Goal: Transaction & Acquisition: Obtain resource

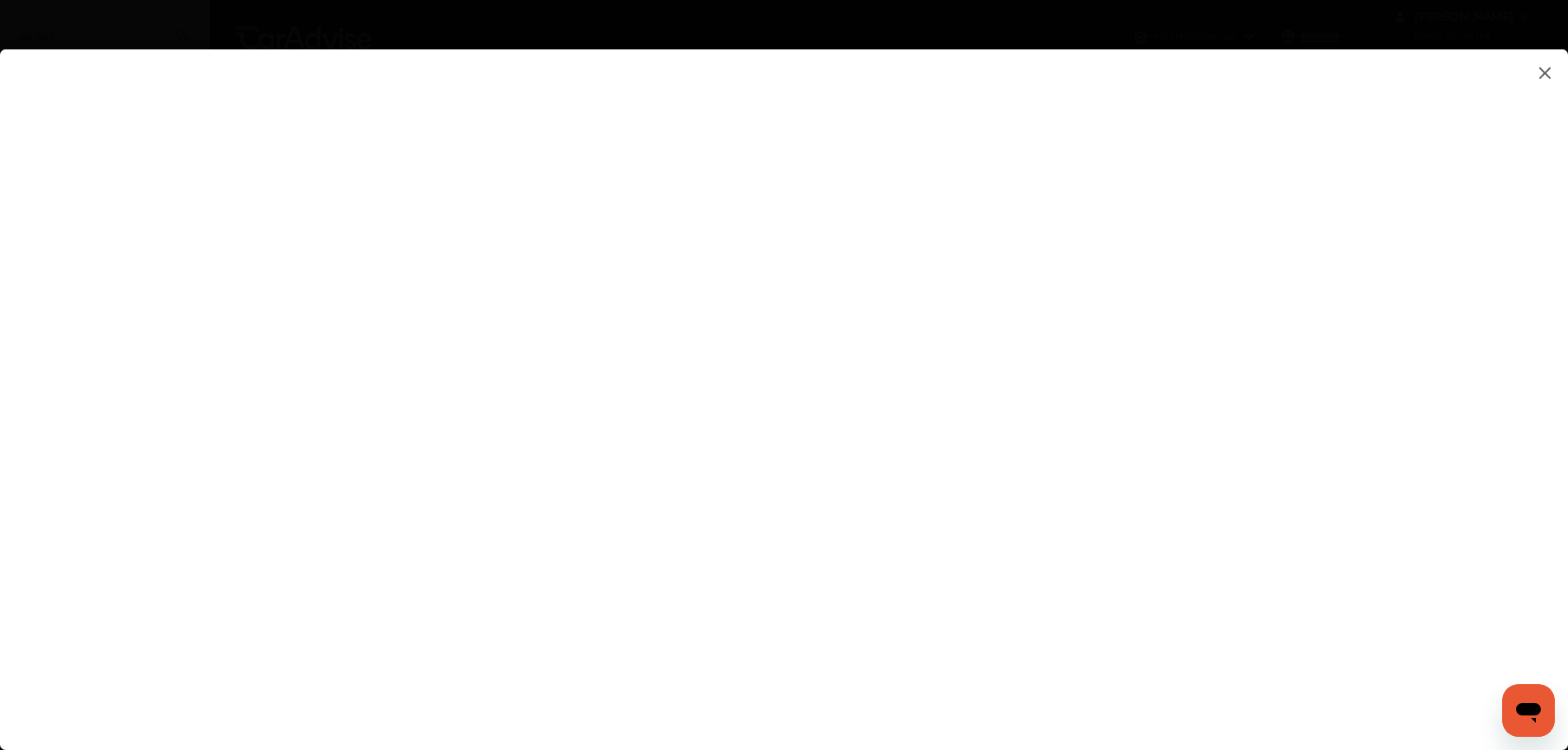
click at [471, 550] on flutter-view at bounding box center [784, 382] width 1568 height 668
click at [1114, 245] on flutter-view at bounding box center [784, 382] width 1568 height 668
click at [1080, 508] on flutter-view at bounding box center [784, 382] width 1568 height 668
type input "**********"
click at [1084, 587] on flutter-view "**********" at bounding box center [784, 382] width 1568 height 668
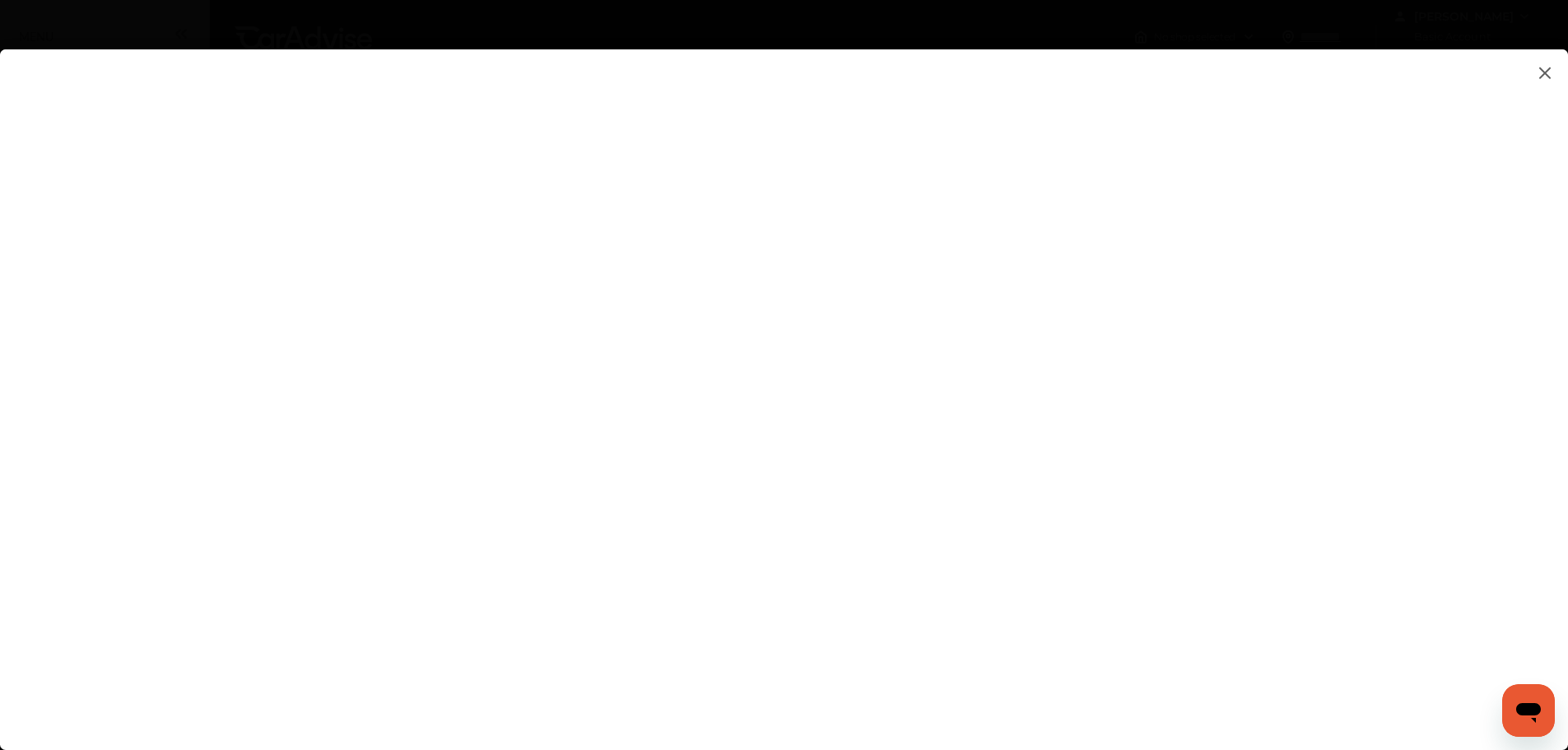
click at [1079, 524] on flutter-view at bounding box center [784, 382] width 1568 height 668
type textarea "**********"
click at [1082, 598] on flutter-view at bounding box center [784, 382] width 1568 height 668
click at [1133, 519] on flutter-view at bounding box center [784, 382] width 1568 height 668
click at [1033, 509] on flutter-view at bounding box center [784, 382] width 1568 height 668
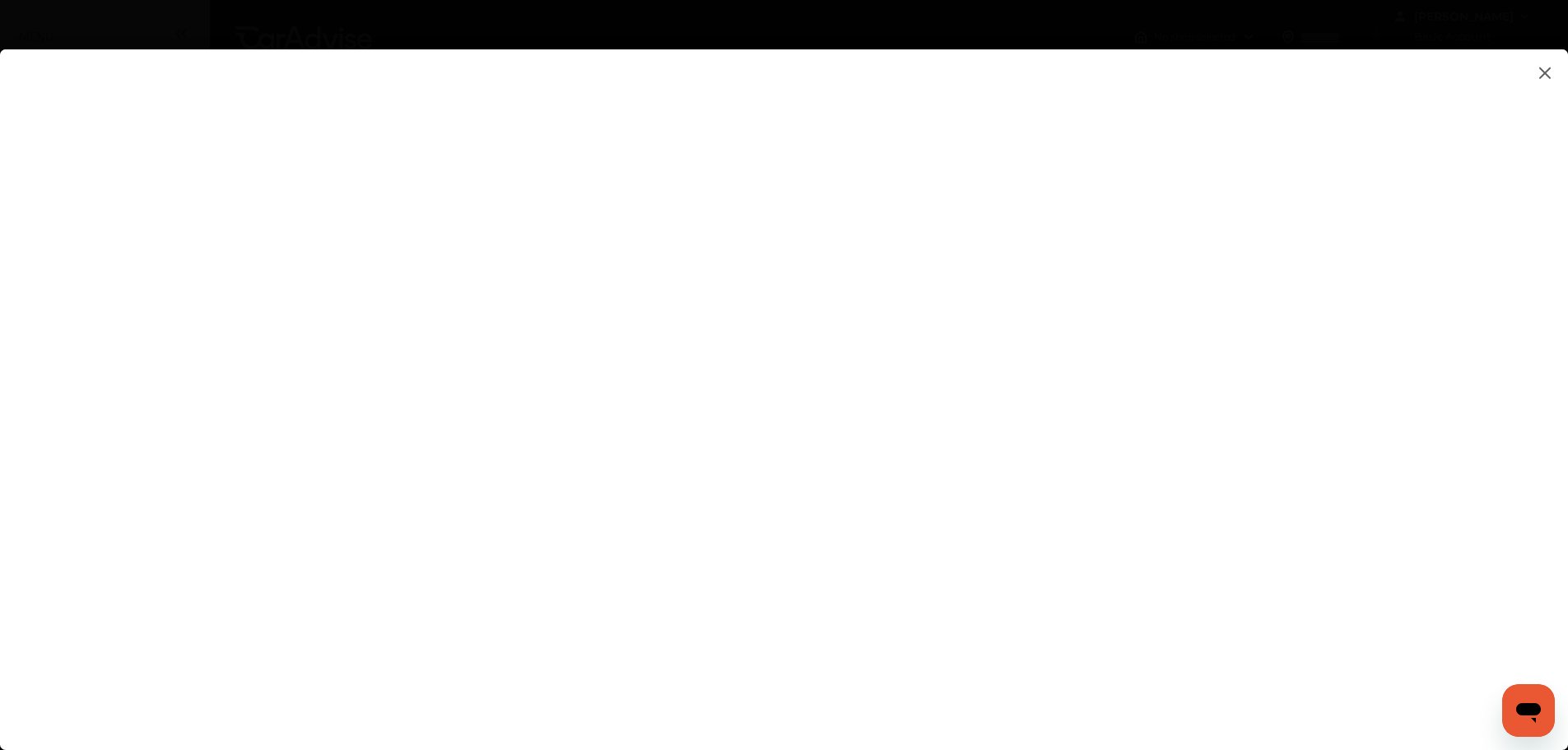
click at [1055, 343] on flutter-view at bounding box center [784, 382] width 1568 height 668
click at [1059, 434] on flutter-view at bounding box center [784, 382] width 1568 height 668
drag, startPoint x: 1047, startPoint y: 426, endPoint x: 911, endPoint y: 419, distance: 136.2
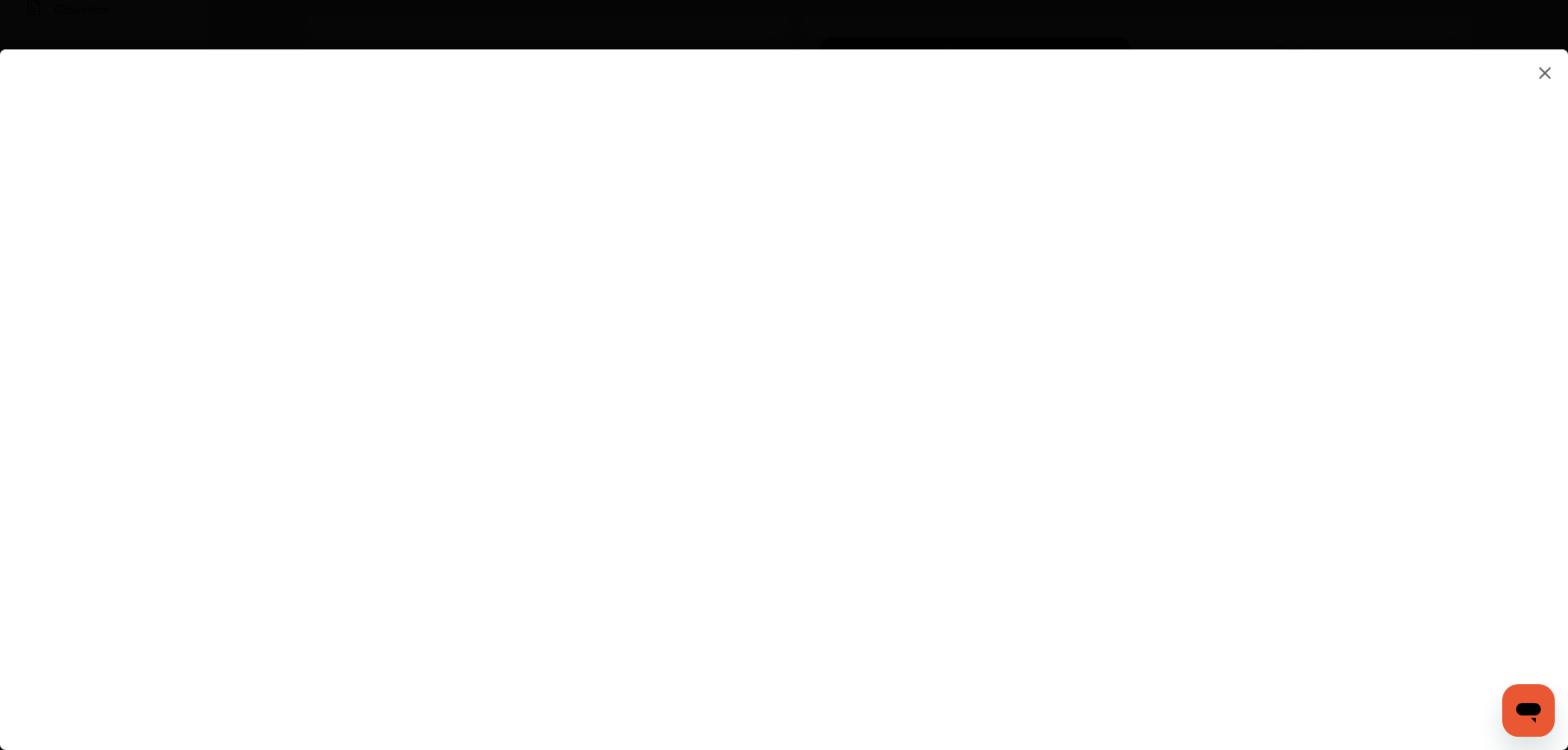
click at [911, 419] on flutter-view "***" at bounding box center [784, 382] width 1568 height 668
type input "*"
drag, startPoint x: 1080, startPoint y: 422, endPoint x: 897, endPoint y: 412, distance: 183.3
click at [897, 412] on flutter-view "*********" at bounding box center [784, 382] width 1568 height 668
type input "*"
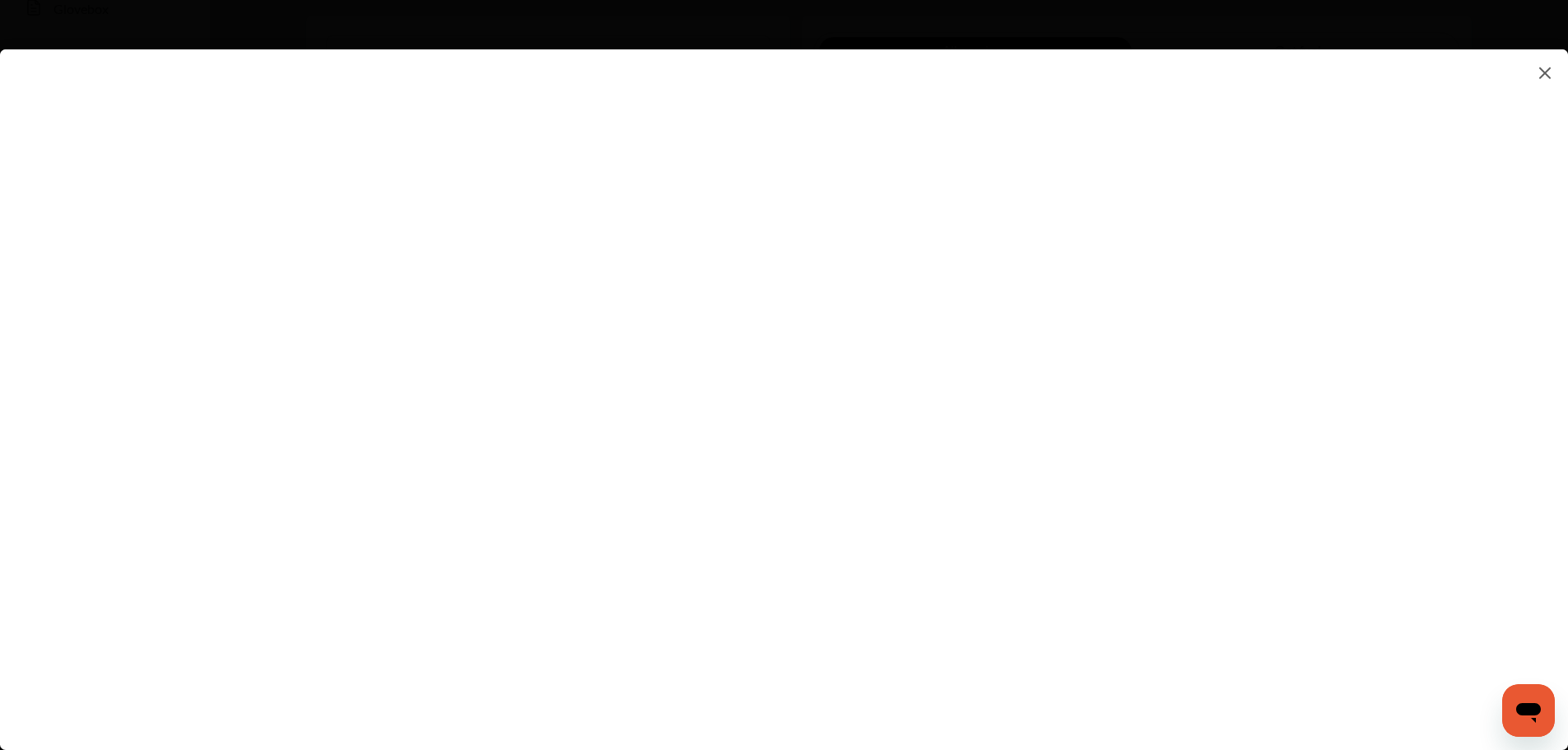
type input "*********"
click at [1028, 515] on flutter-view "*********" at bounding box center [784, 382] width 1568 height 668
click at [1298, 508] on flutter-view at bounding box center [784, 382] width 1568 height 668
click at [974, 603] on flutter-view at bounding box center [784, 382] width 1568 height 668
click at [1402, 529] on flutter-view at bounding box center [784, 382] width 1568 height 668
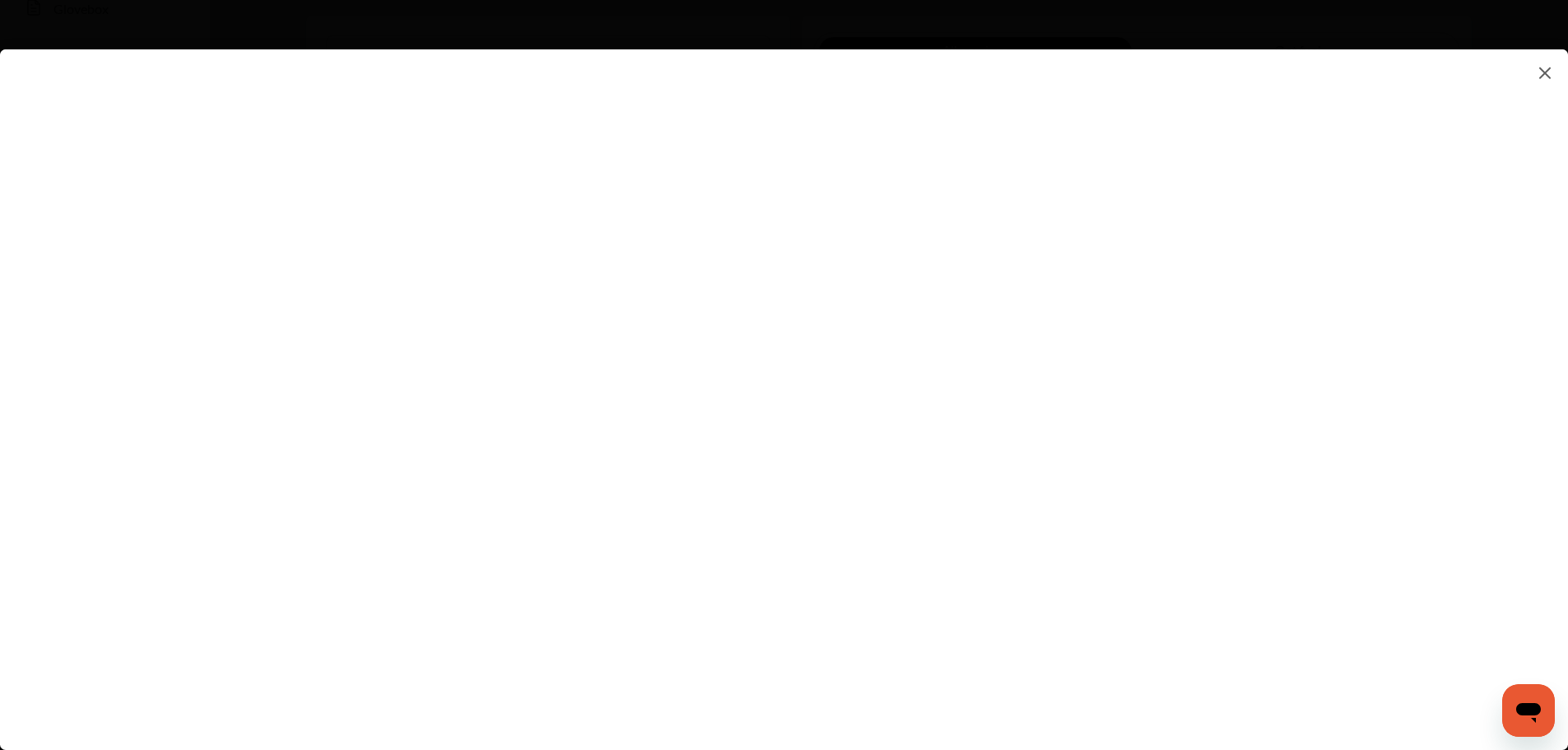
click at [928, 612] on flutter-view at bounding box center [784, 382] width 1568 height 668
click at [1068, 656] on flutter-view at bounding box center [784, 382] width 1568 height 668
click at [1100, 265] on flutter-view at bounding box center [784, 382] width 1568 height 668
click at [1312, 211] on flutter-view at bounding box center [784, 382] width 1568 height 668
click at [1062, 396] on flutter-view at bounding box center [784, 382] width 1568 height 668
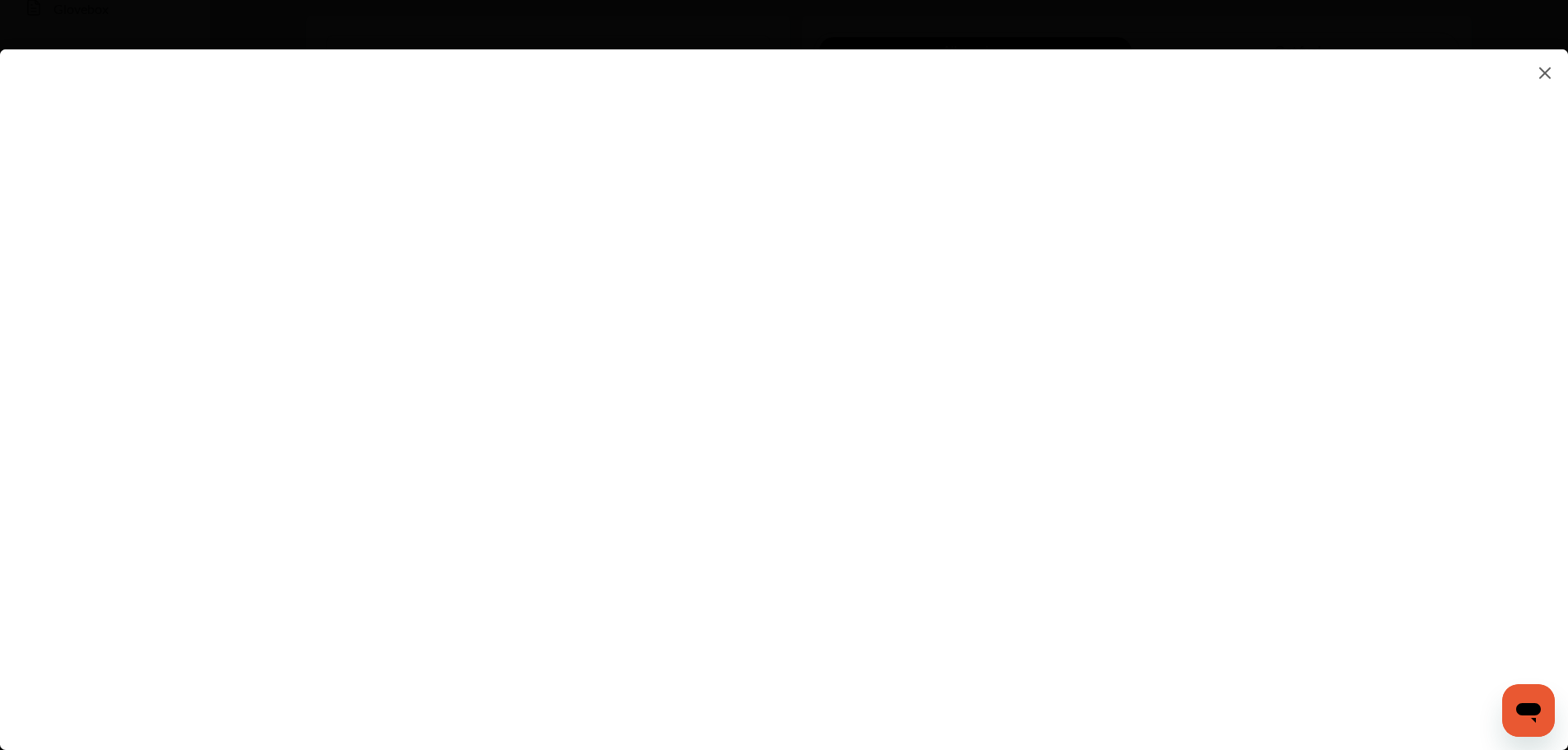
type input "**********"
click at [1304, 115] on flutter-view "**********" at bounding box center [784, 382] width 1568 height 668
click at [1304, 115] on flutter-view at bounding box center [784, 382] width 1568 height 668
click at [1138, 654] on flutter-view at bounding box center [784, 382] width 1568 height 668
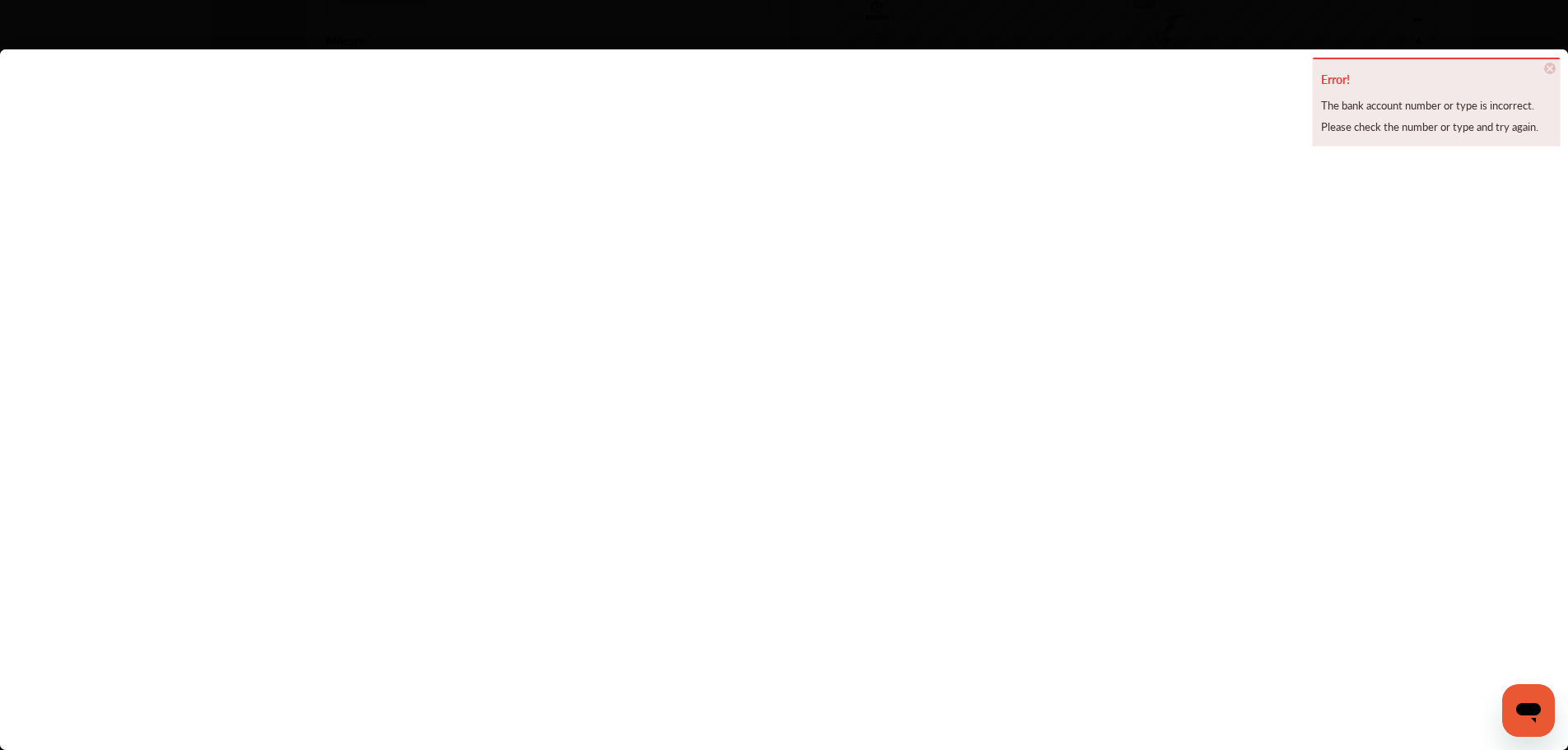
scroll to position [659, 0]
click at [1086, 429] on flutter-view at bounding box center [784, 382] width 1568 height 668
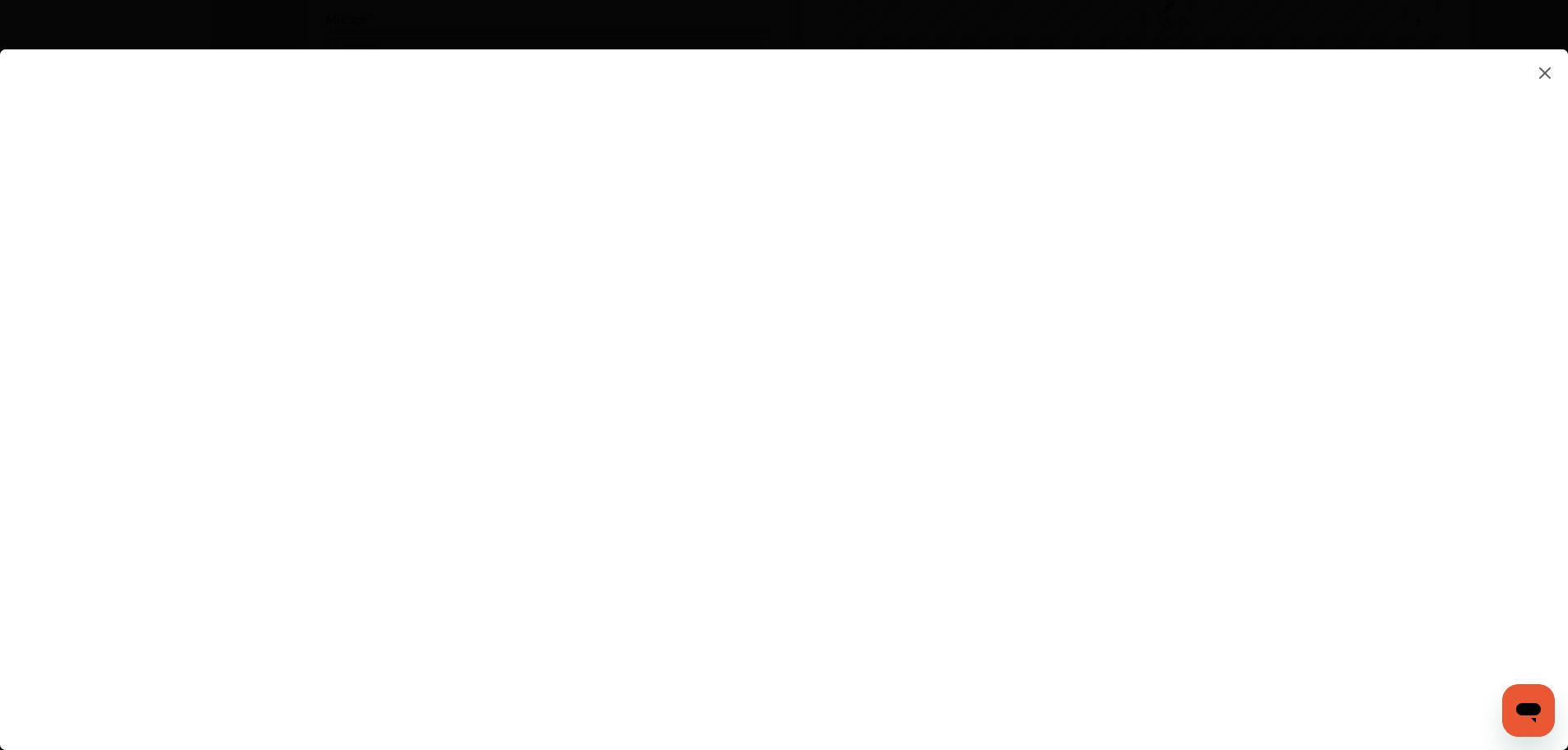
click at [1301, 397] on flutter-view at bounding box center [784, 382] width 1568 height 668
click at [1040, 387] on flutter-view at bounding box center [784, 382] width 1568 height 668
click at [1040, 387] on input "**********" at bounding box center [1102, 378] width 327 height 21
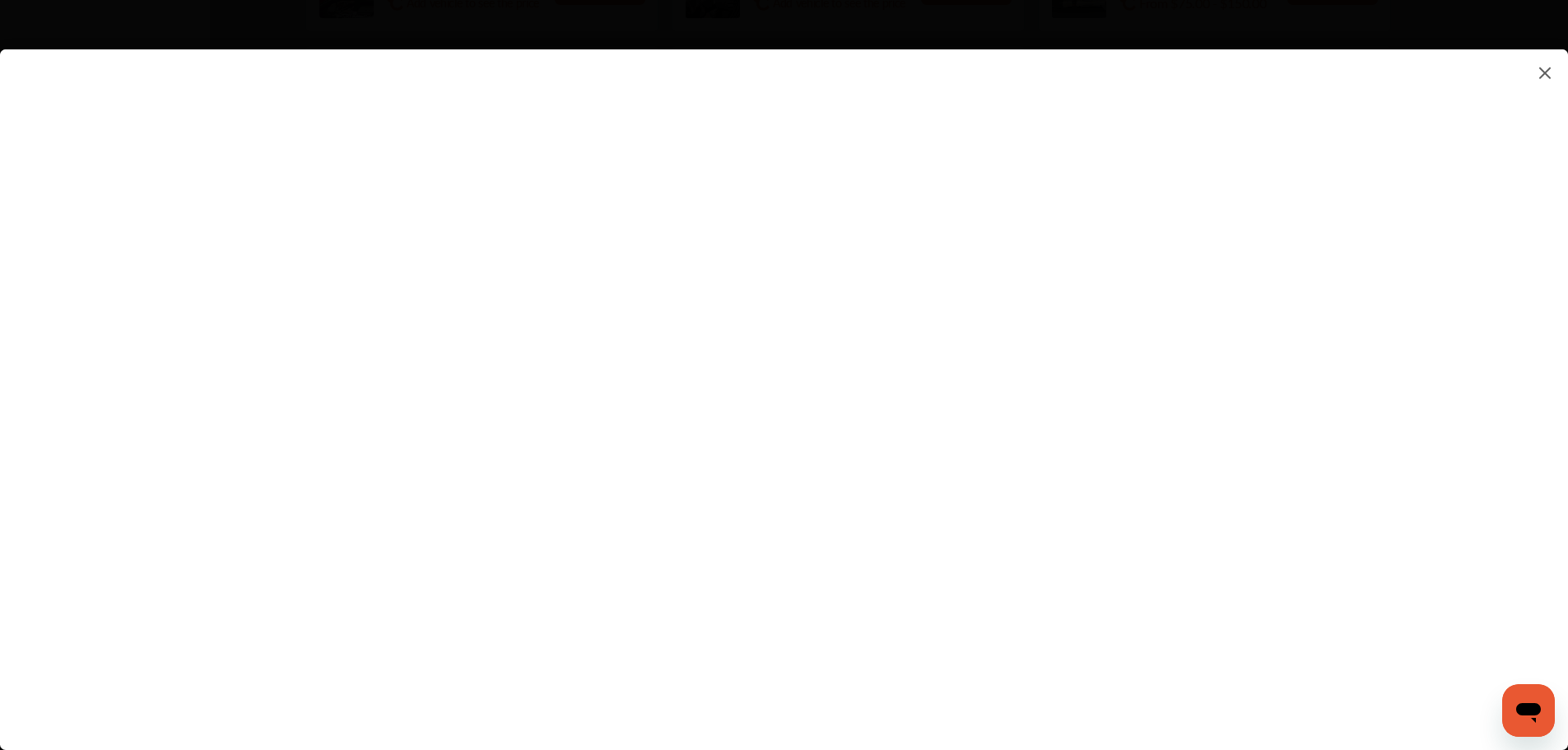
click at [1040, 387] on input "**********" at bounding box center [1102, 378] width 327 height 21
type input "*"
type input "**********"
click at [858, 480] on flutter-view "**********" at bounding box center [784, 382] width 1568 height 668
click at [961, 467] on flutter-view "**********" at bounding box center [784, 382] width 1568 height 668
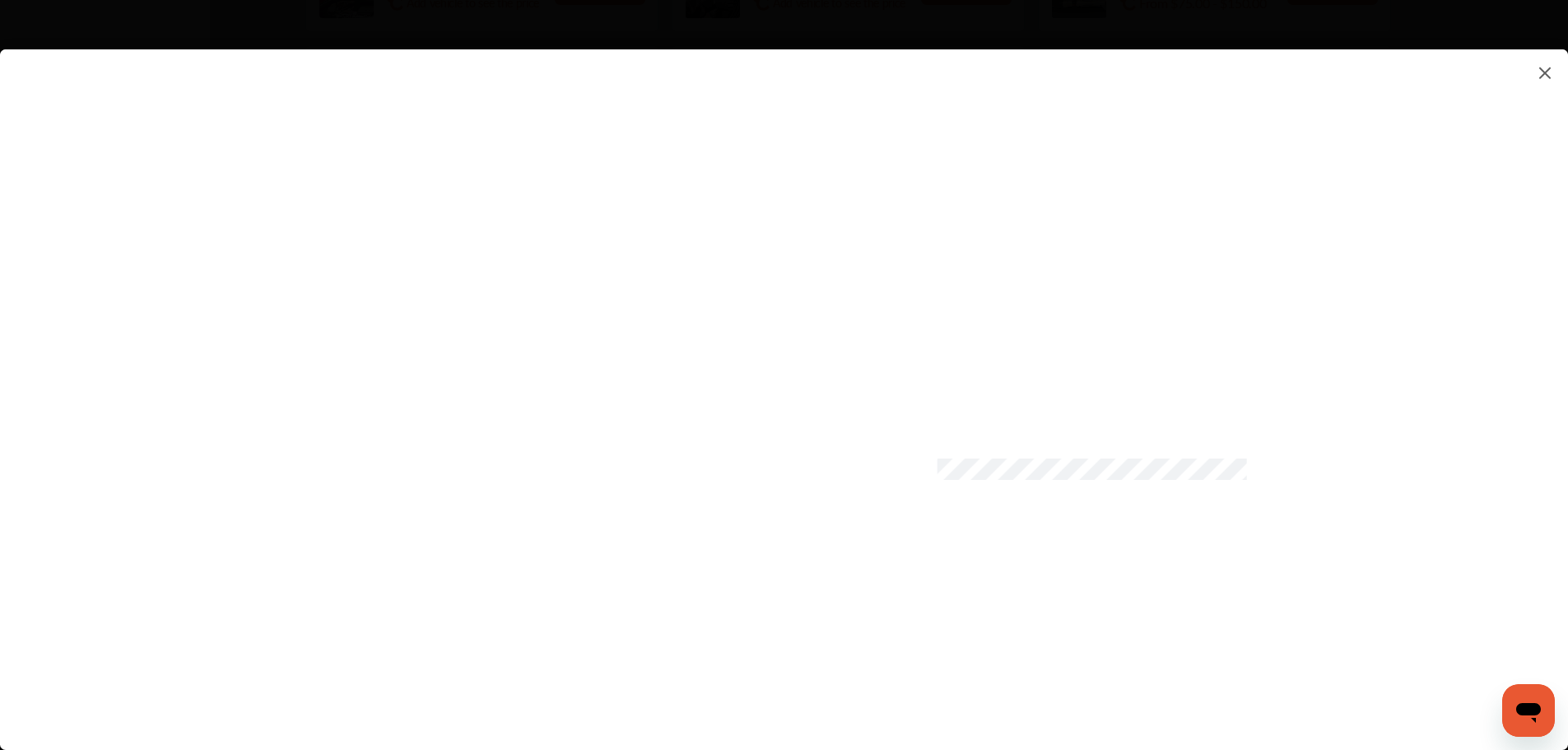
click at [1261, 473] on flutter-view at bounding box center [784, 382] width 1568 height 668
click at [1097, 666] on flutter-view at bounding box center [784, 382] width 1568 height 668
click at [455, 101] on flutter-view at bounding box center [784, 382] width 1568 height 668
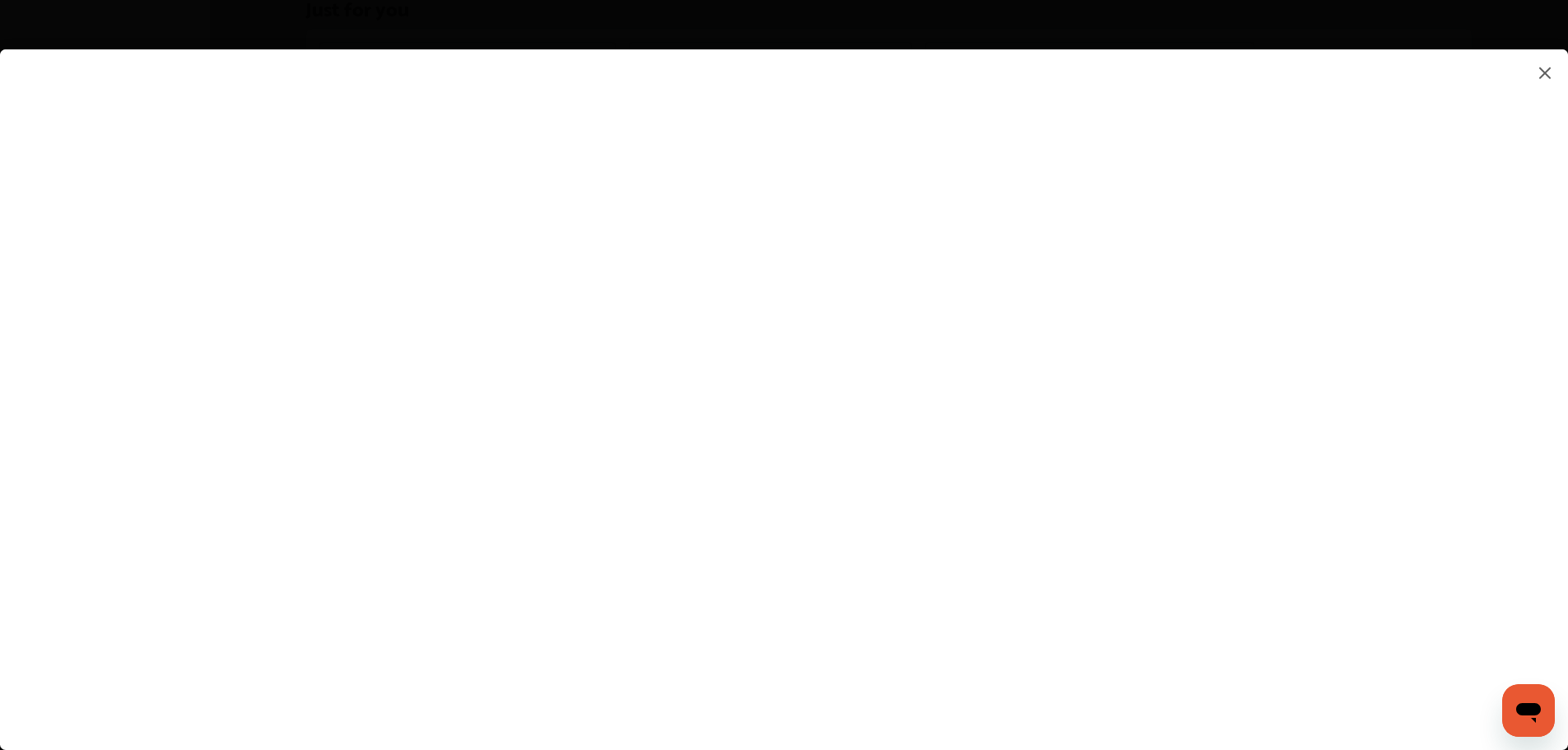
click at [1136, 557] on flutter-view at bounding box center [784, 382] width 1568 height 668
click at [1069, 326] on flutter-view at bounding box center [784, 382] width 1568 height 668
click at [1147, 384] on flutter-view at bounding box center [784, 382] width 1568 height 668
click at [1550, 80] on img at bounding box center [1545, 74] width 20 height 21
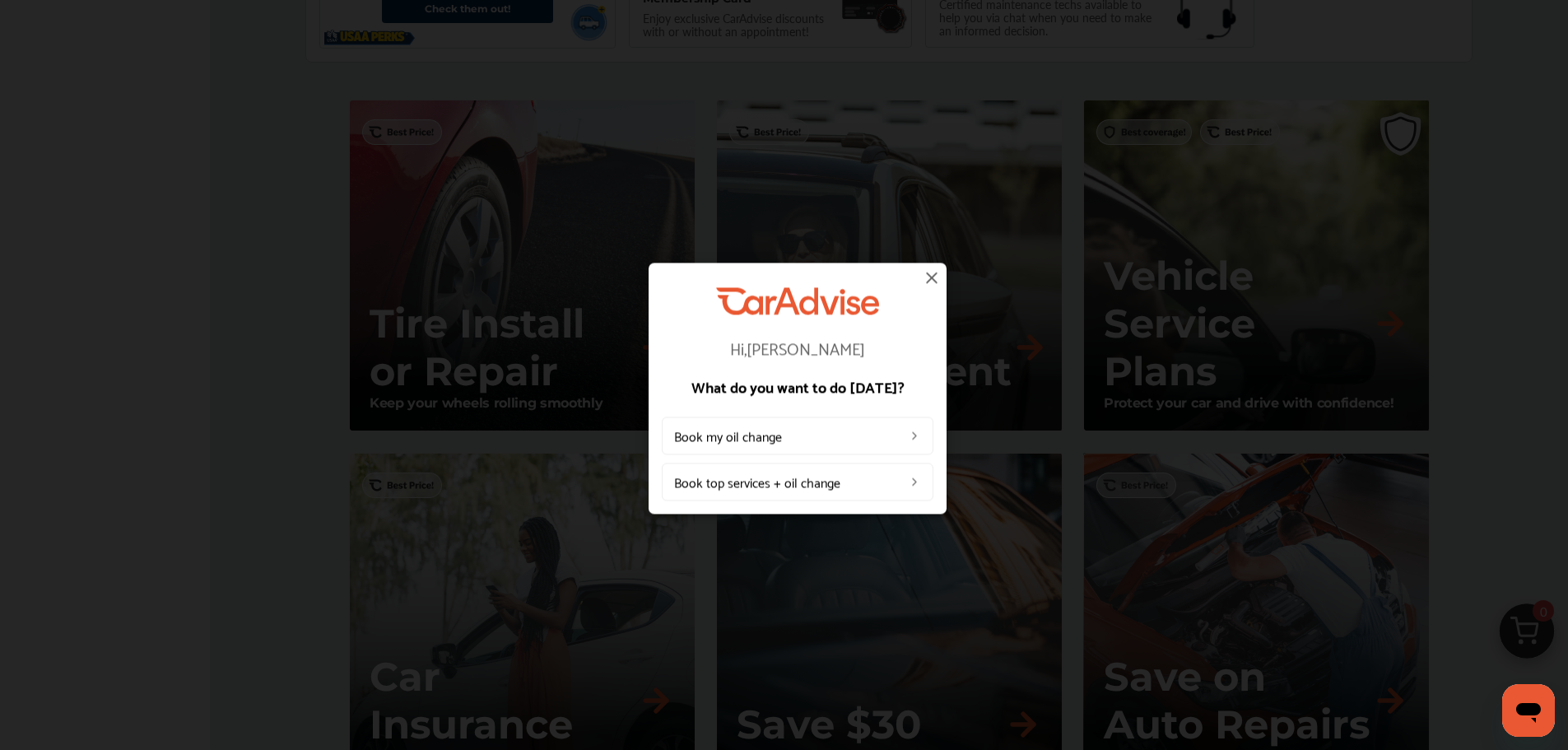
click at [932, 270] on img at bounding box center [932, 277] width 20 height 20
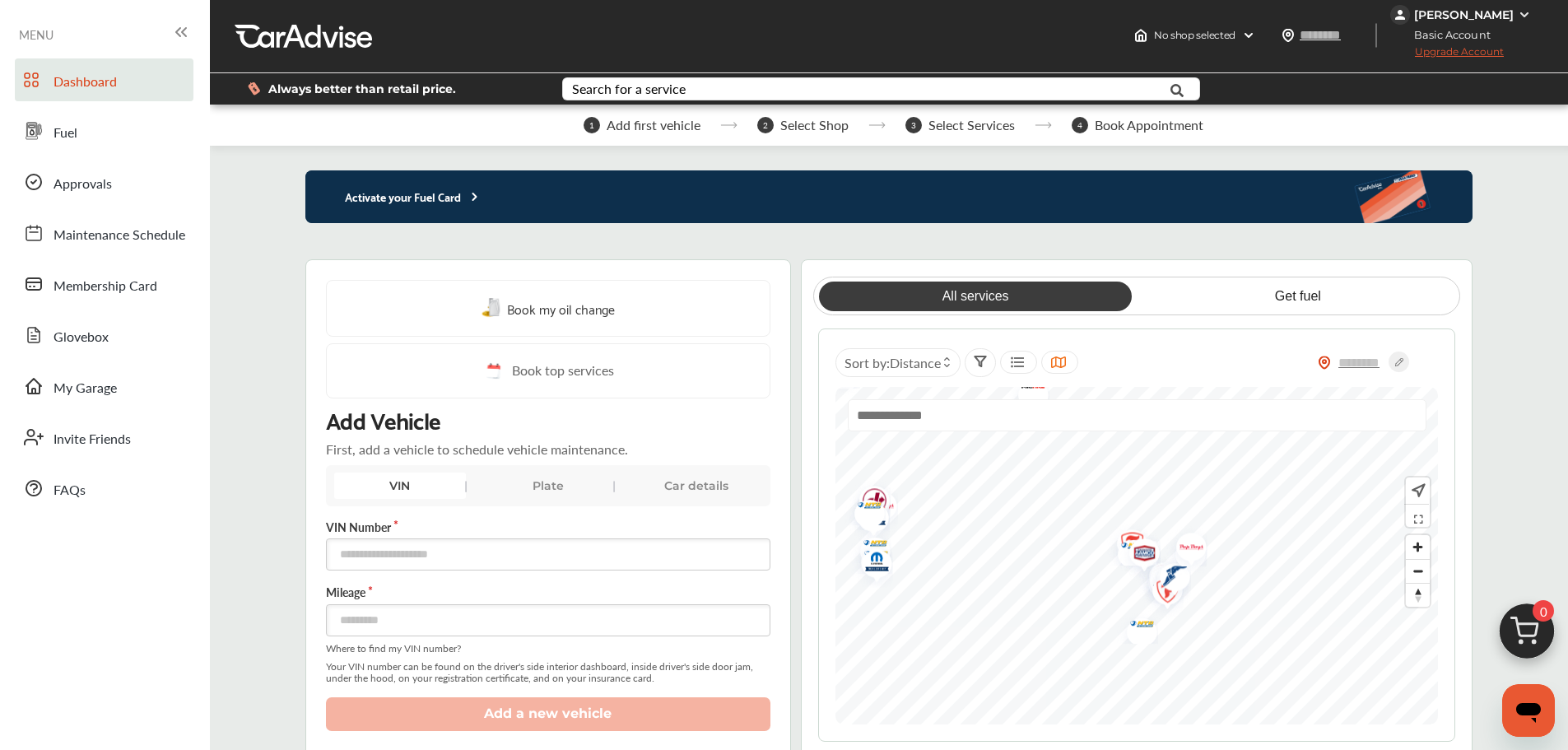
scroll to position [0, 0]
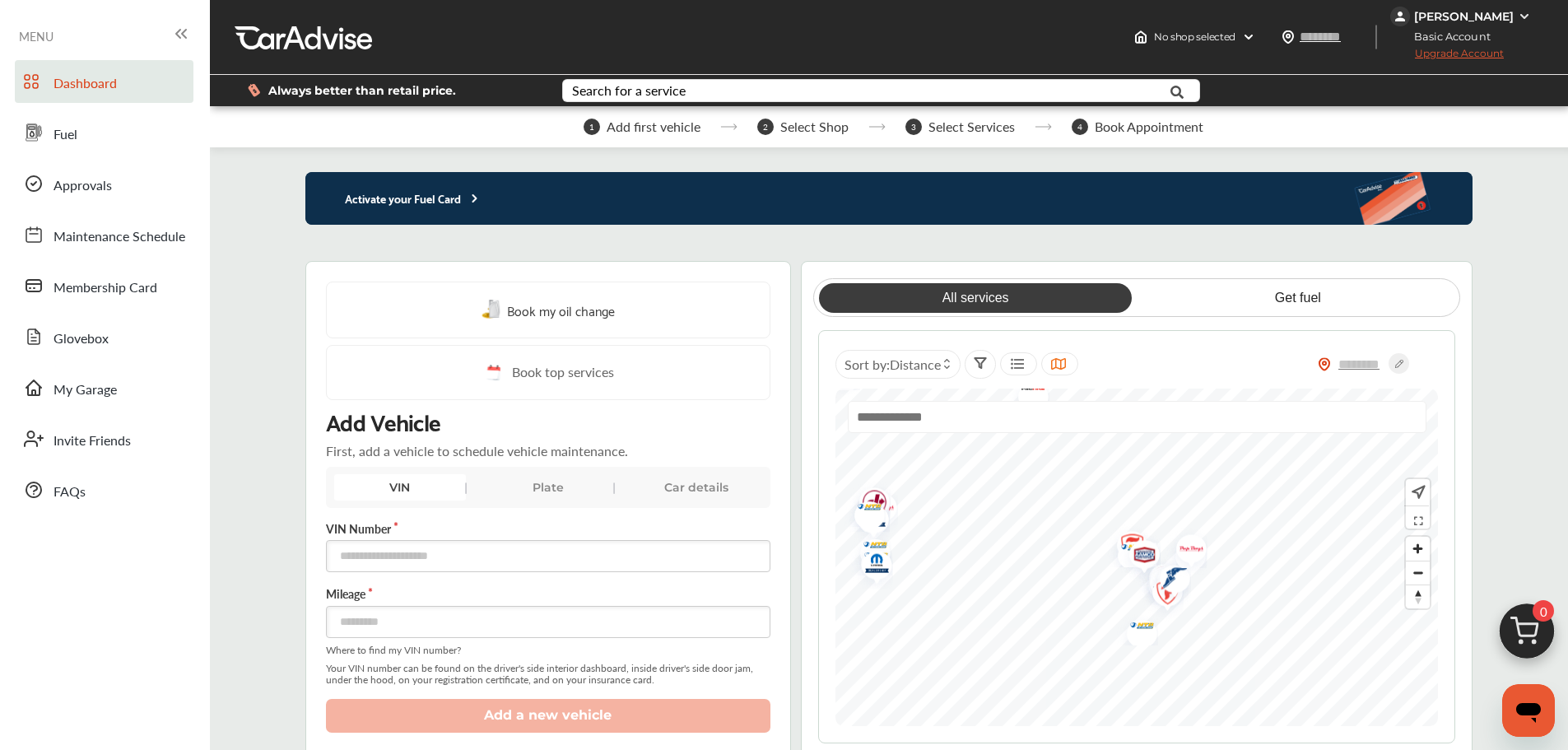
click at [1523, 13] on img at bounding box center [1524, 16] width 13 height 13
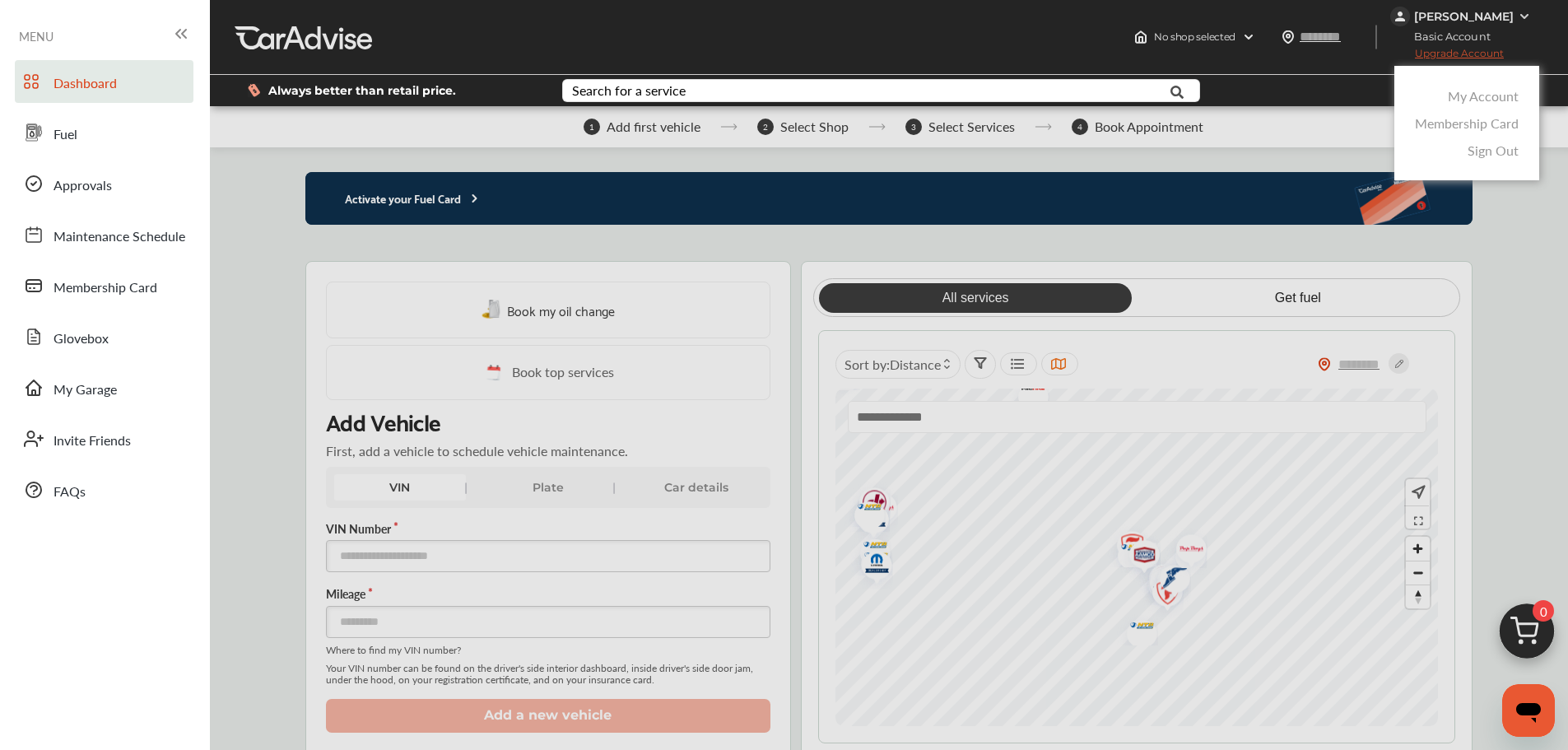
click at [1499, 130] on link "Membership Card" at bounding box center [1466, 123] width 104 height 19
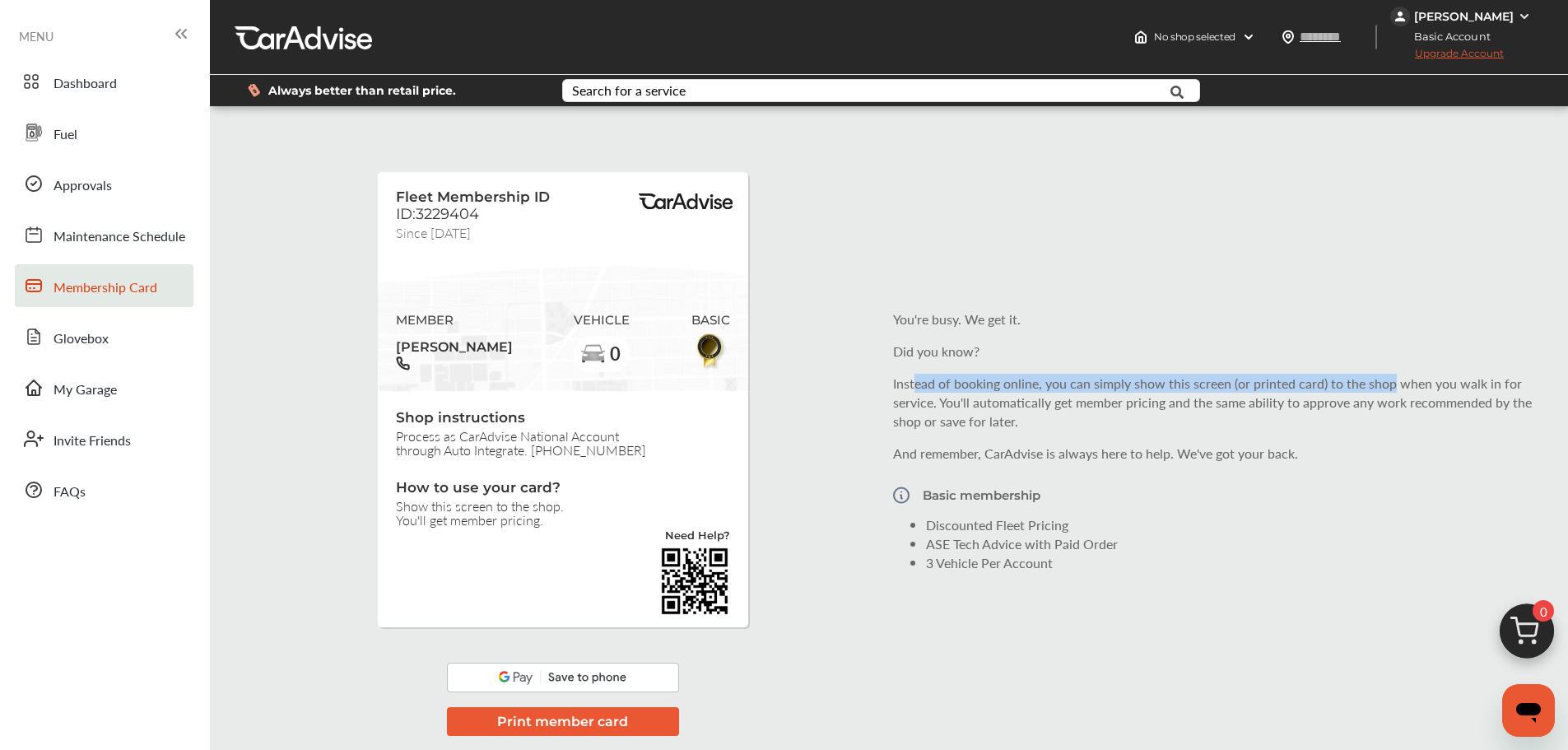
drag, startPoint x: 912, startPoint y: 390, endPoint x: 1391, endPoint y: 374, distance: 479.3
click at [1391, 374] on p "Instead of booking online, you can simply show this screen (or printed card) to…" at bounding box center [1215, 402] width 644 height 57
click at [1392, 404] on p "Instead of booking online, you can simply show this screen (or printed card) to…" at bounding box center [1215, 402] width 644 height 57
click at [67, 138] on span "Fuel" at bounding box center [65, 135] width 24 height 21
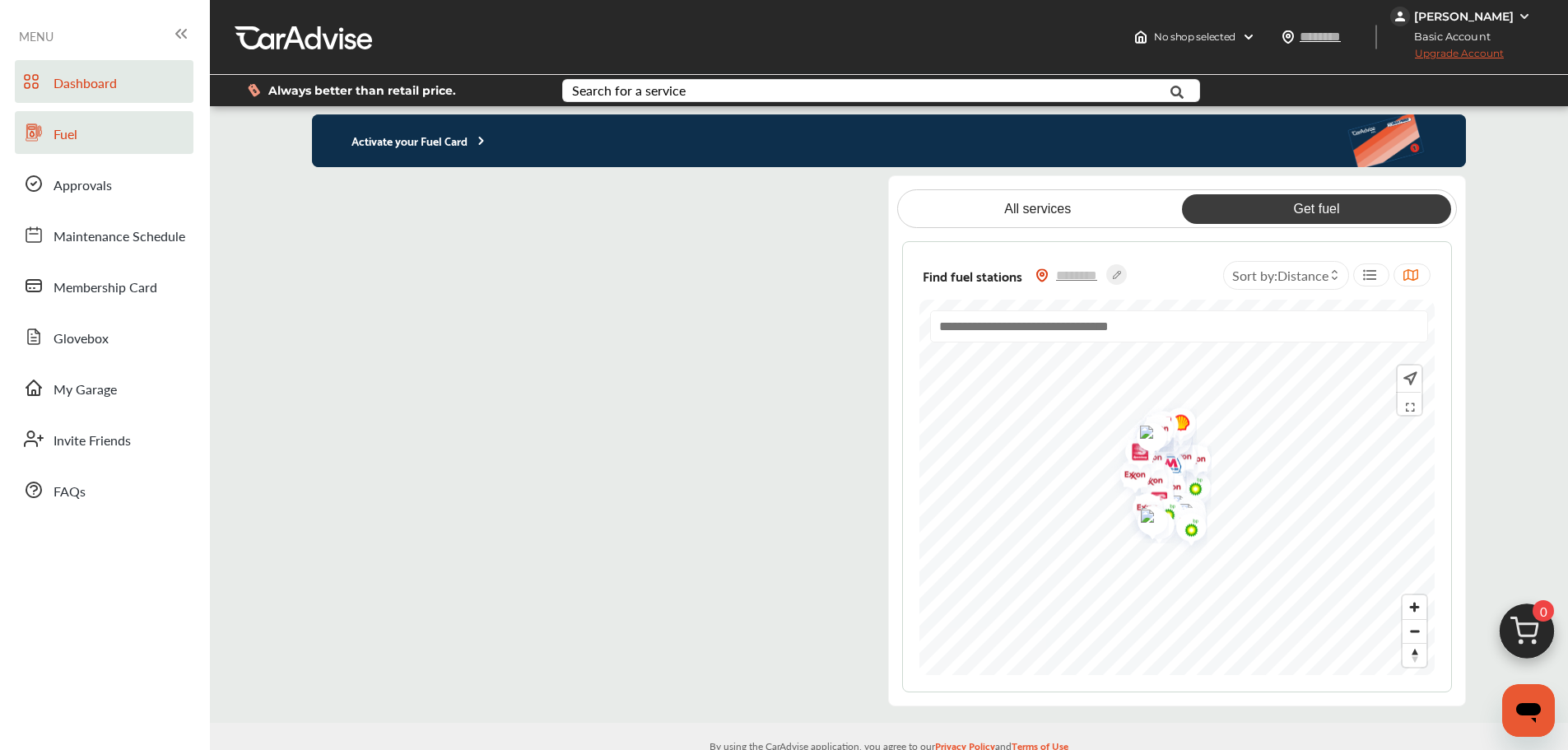
click at [35, 73] on icon at bounding box center [31, 81] width 15 height 20
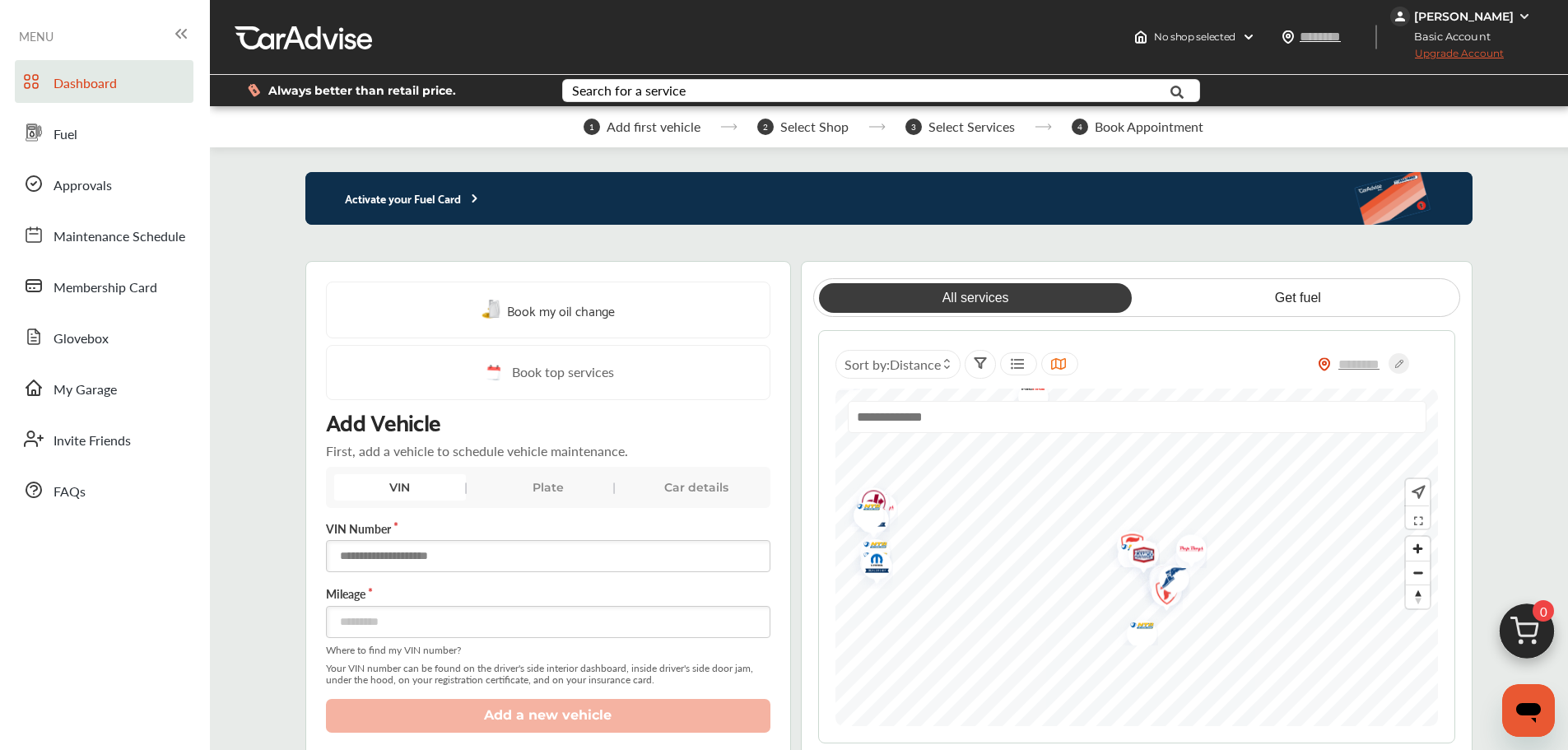
click at [498, 563] on input "text" at bounding box center [549, 556] width 444 height 32
paste input "**********"
type input "**********"
click at [482, 626] on input "number" at bounding box center [549, 621] width 444 height 32
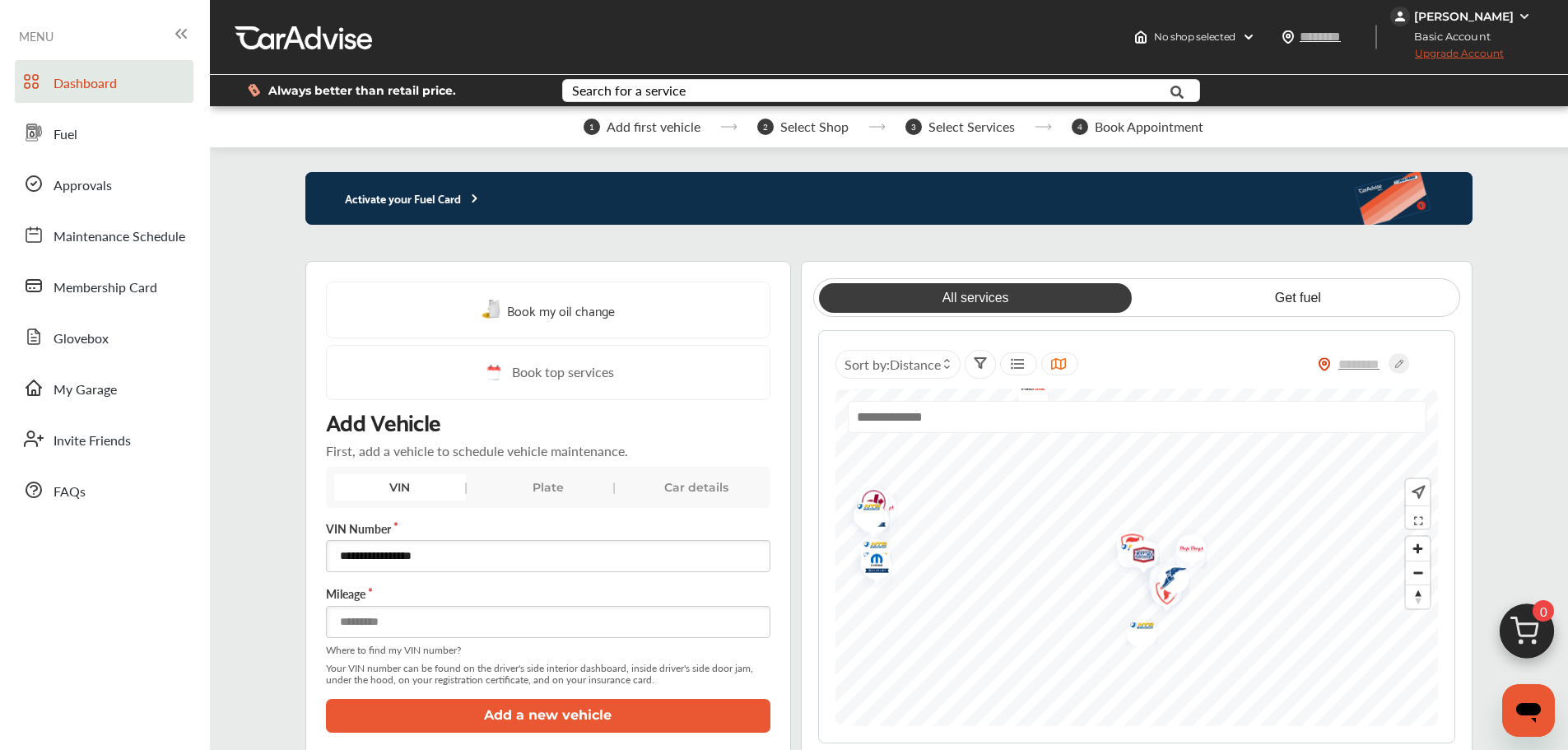
type input "******"
click at [542, 717] on button "Add a new vehicle" at bounding box center [549, 716] width 444 height 34
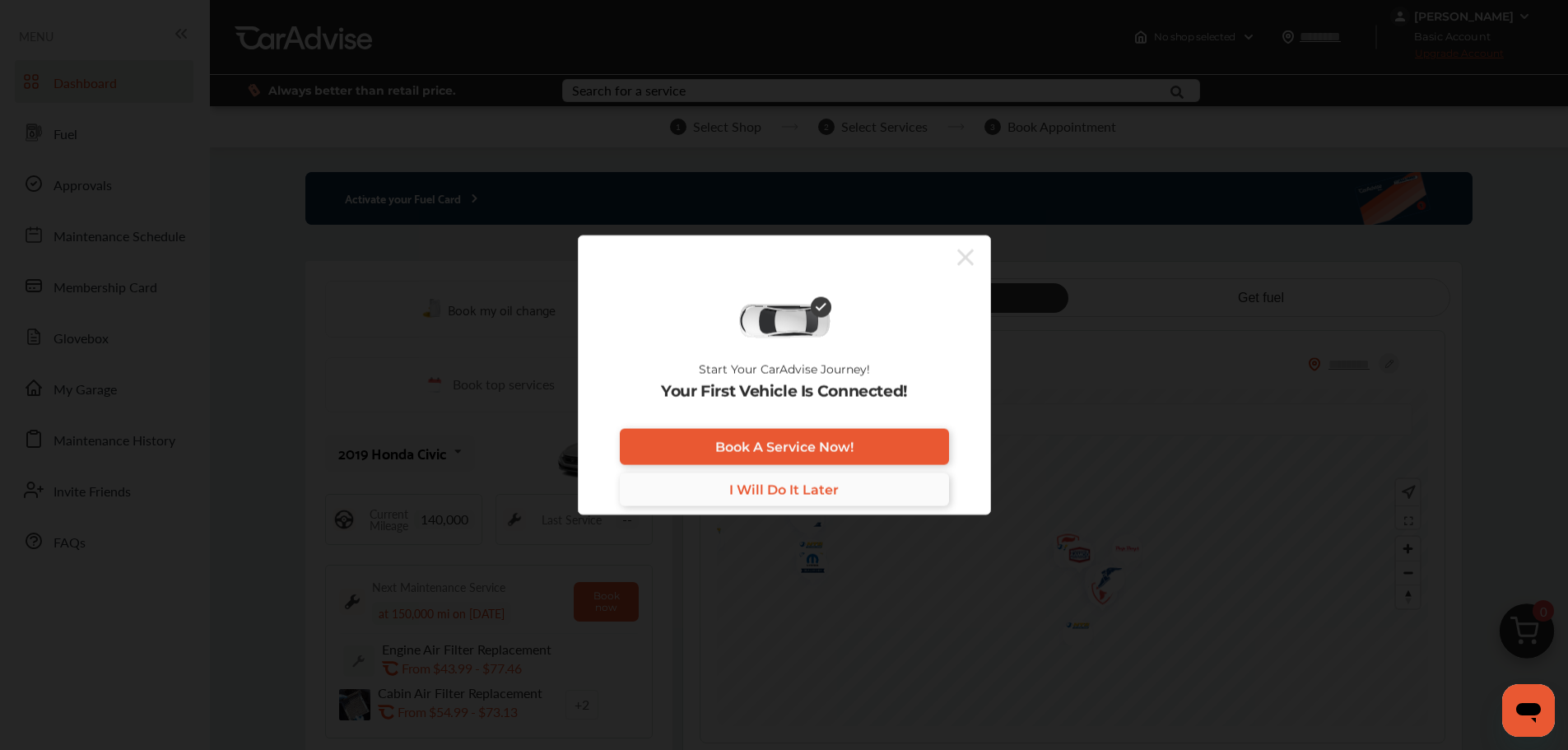
click at [798, 489] on span "I Will Do It Later" at bounding box center [784, 489] width 109 height 16
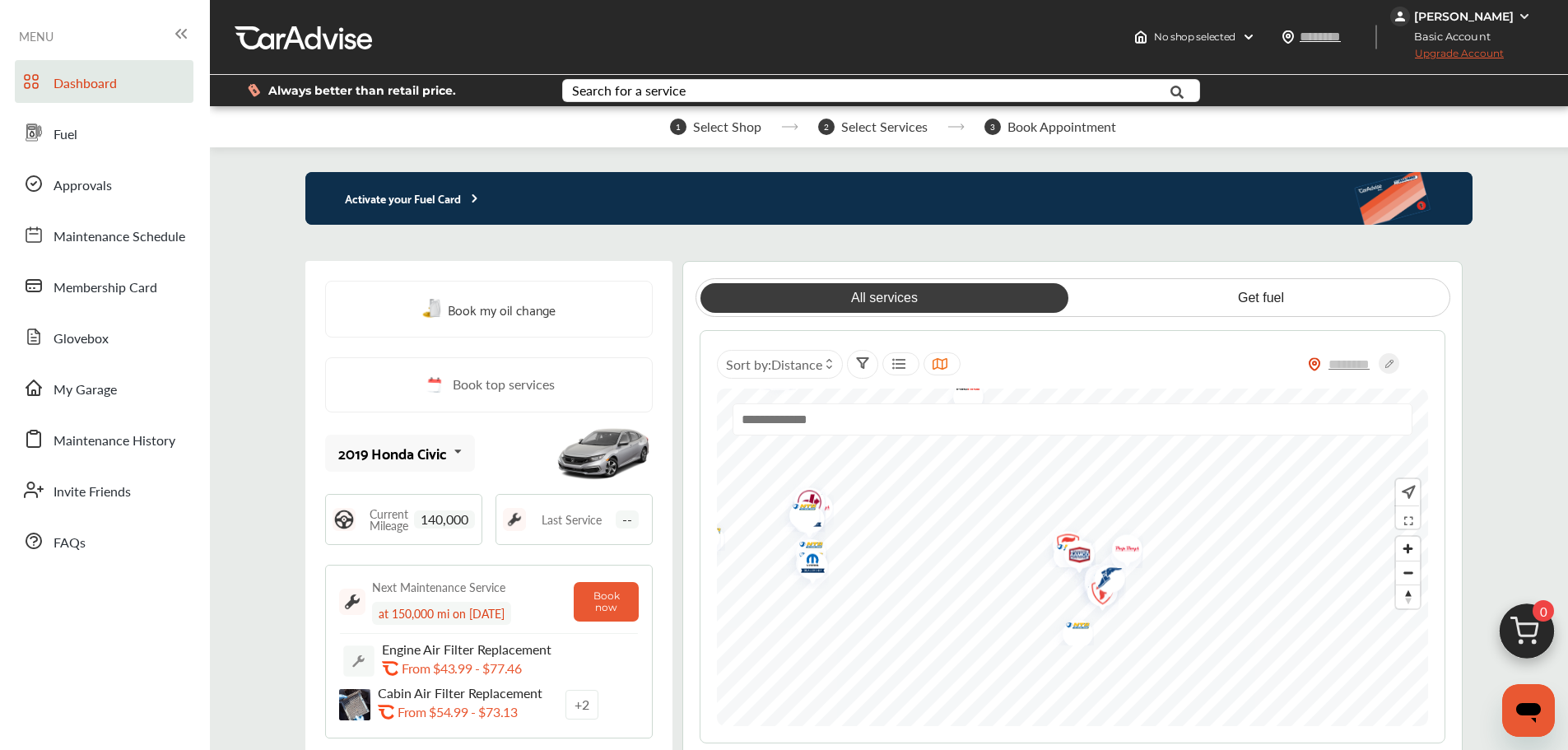
click at [446, 460] on icon at bounding box center [458, 452] width 28 height 35
click at [442, 455] on icon at bounding box center [454, 452] width 28 height 35
click at [482, 437] on div "2019 Honda Civic 2019 Honda Civic" at bounding box center [489, 453] width 327 height 42
click at [1494, 8] on div "[PERSON_NAME]" at bounding box center [1463, 17] width 145 height 20
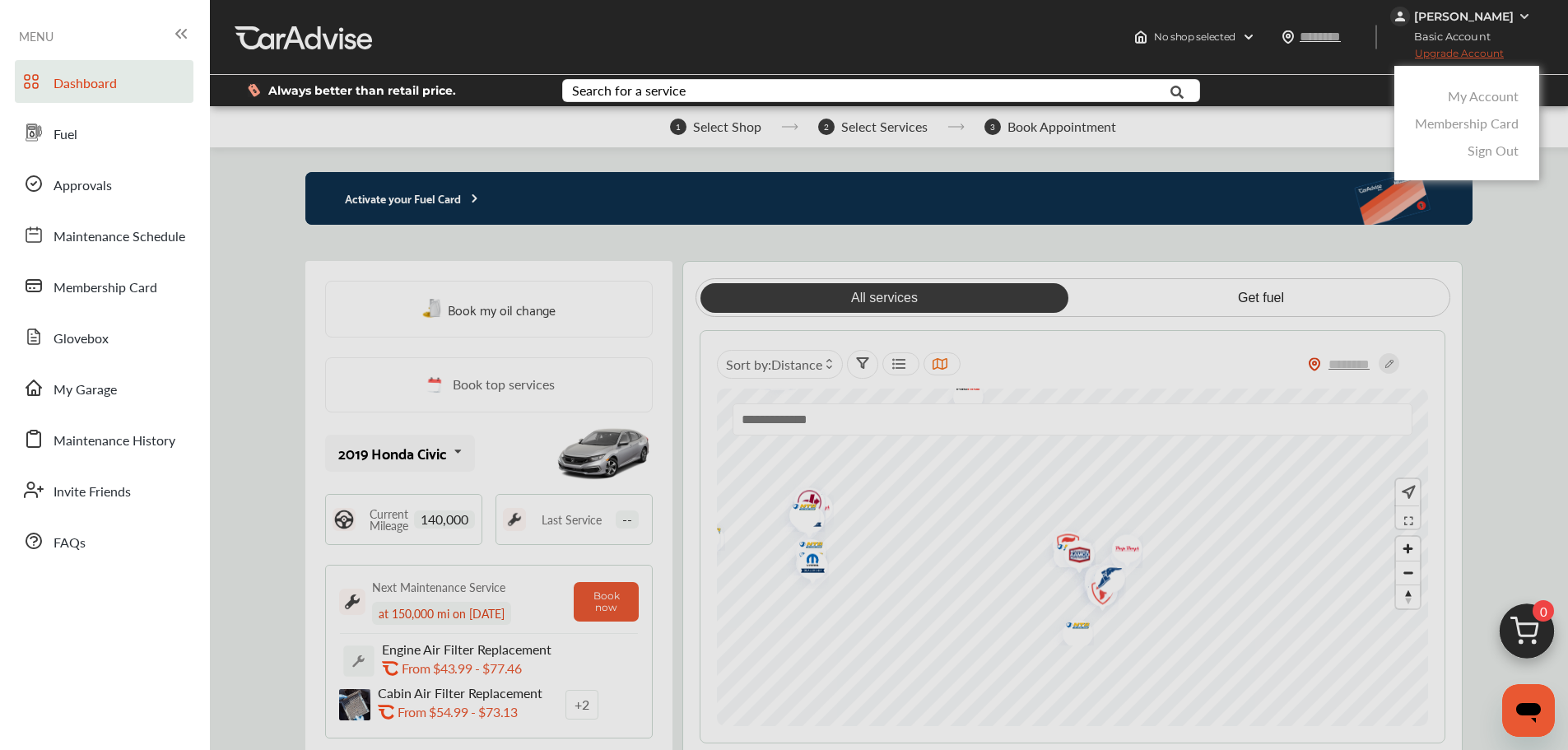
click at [1488, 98] on link "My Account" at bounding box center [1483, 96] width 71 height 19
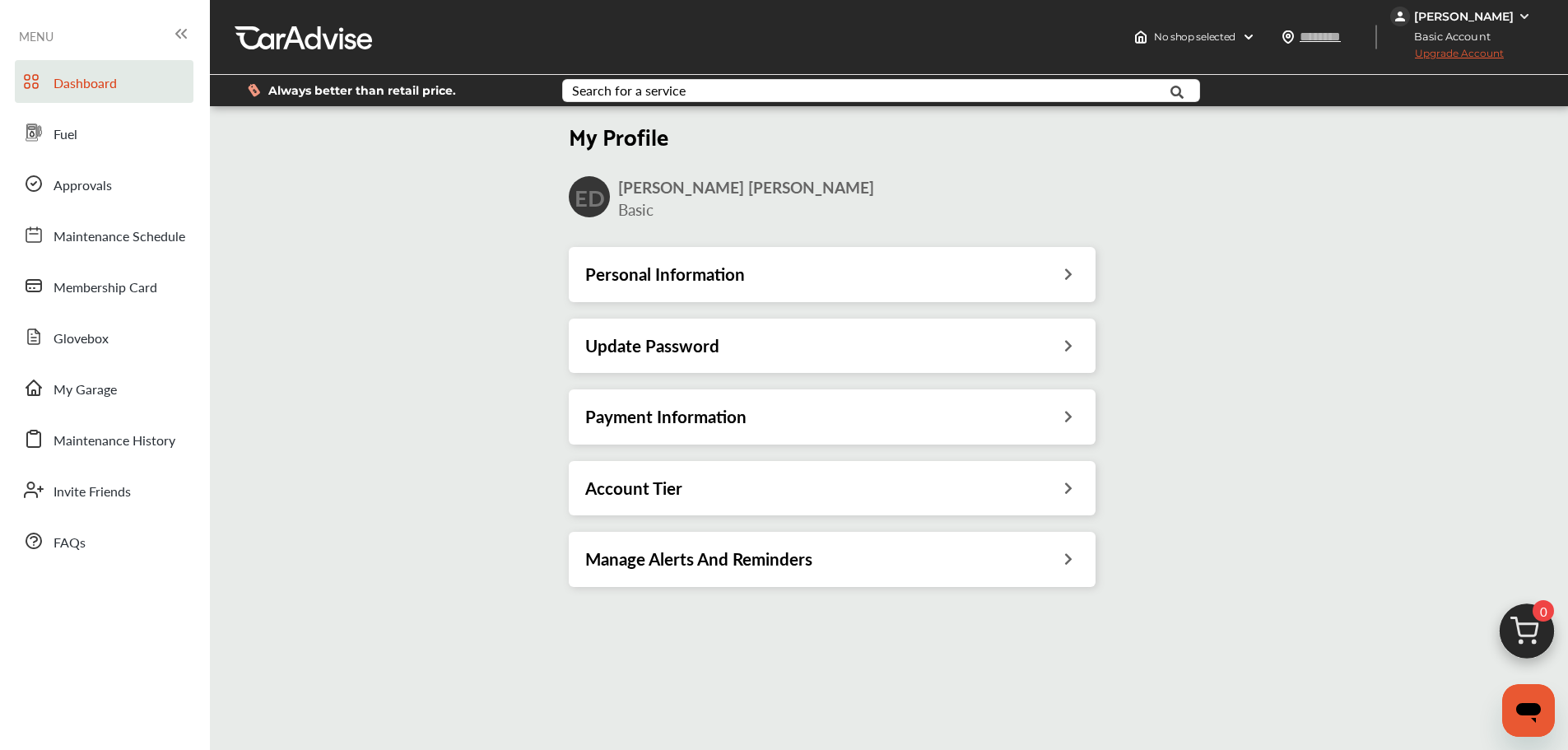
click at [703, 296] on div "Personal Information" at bounding box center [832, 274] width 527 height 54
click at [713, 265] on h3 "Personal Information" at bounding box center [665, 274] width 160 height 21
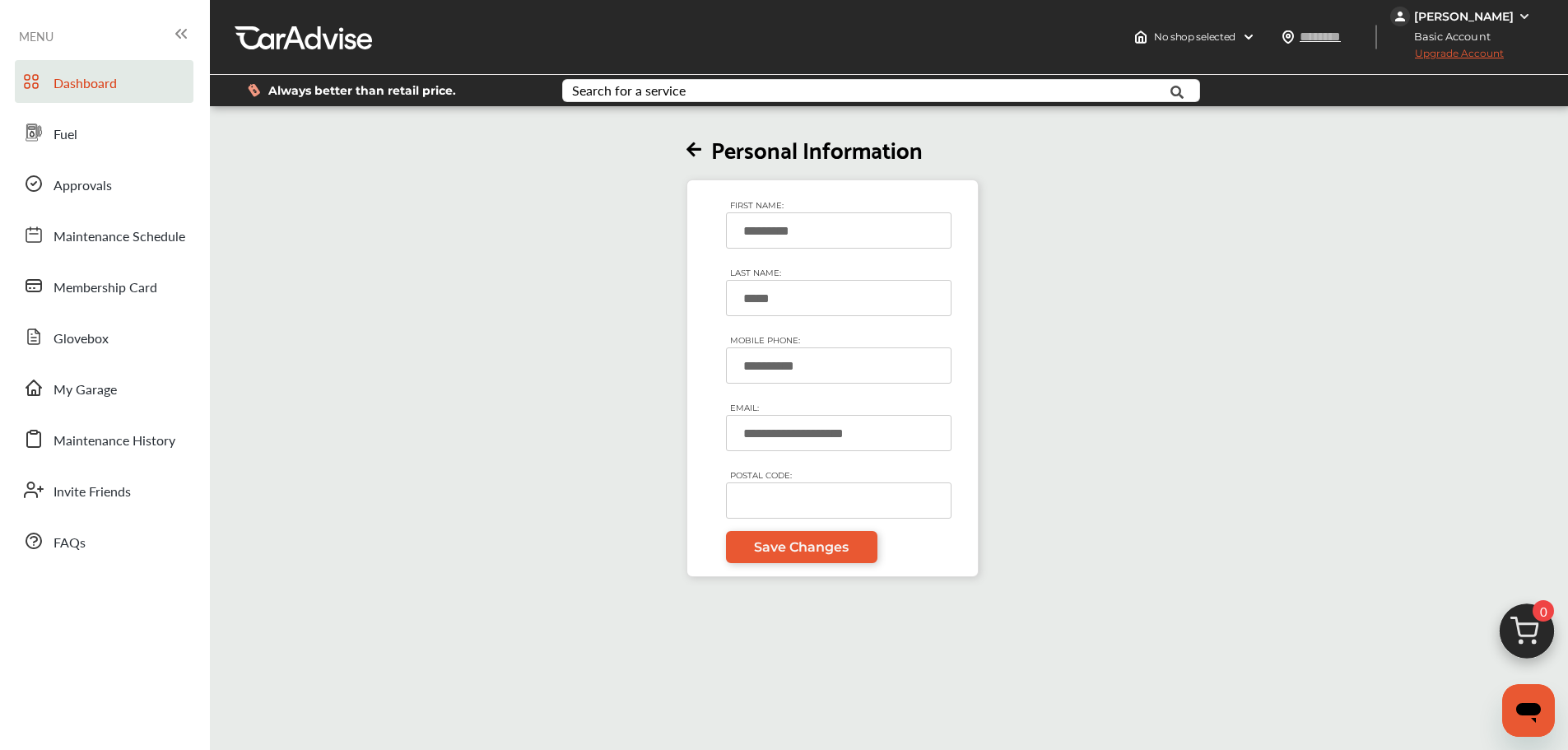
click at [680, 148] on div "**********" at bounding box center [832, 343] width 1255 height 467
click at [697, 148] on icon at bounding box center [694, 151] width 15 height 18
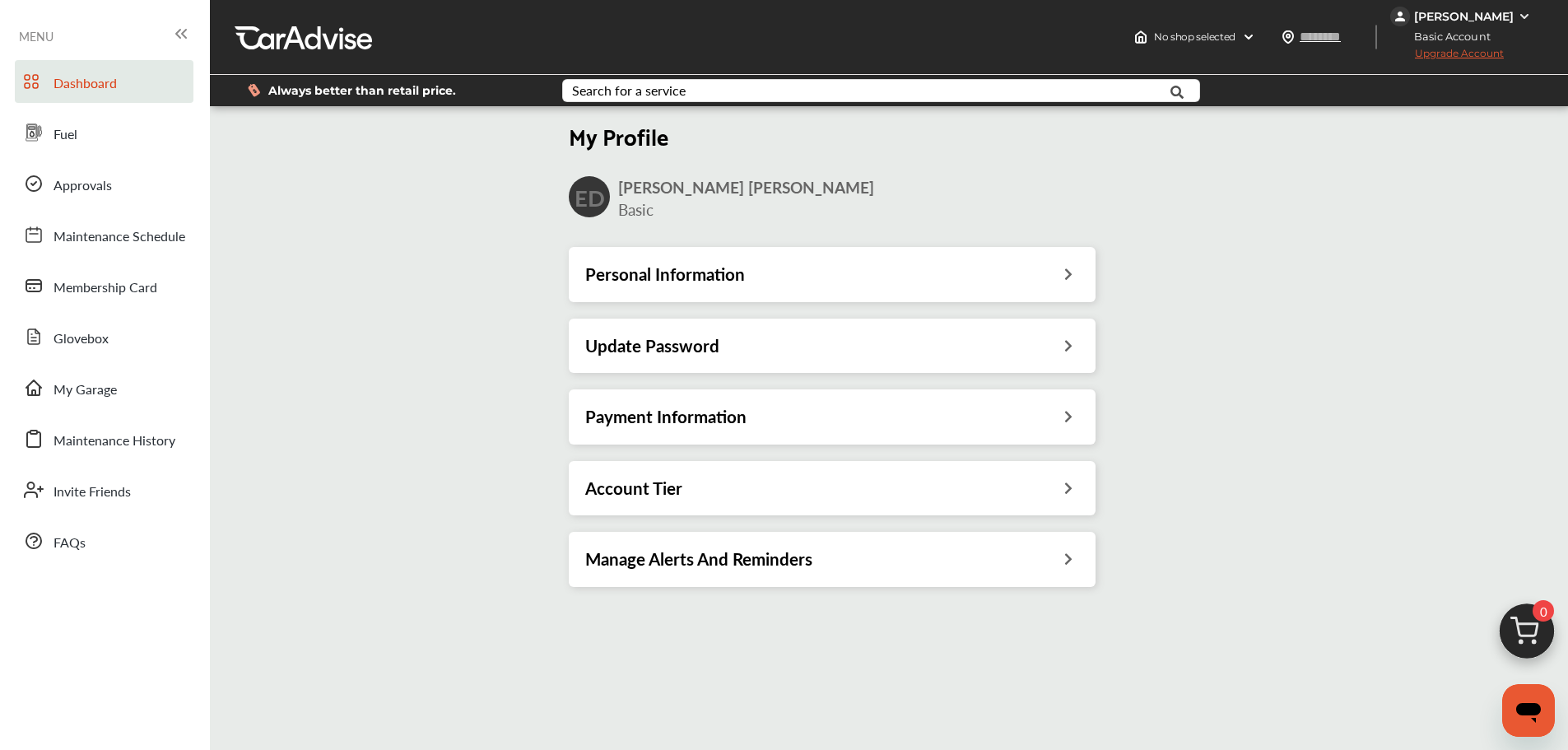
click at [714, 485] on div "Account Tier" at bounding box center [832, 488] width 494 height 21
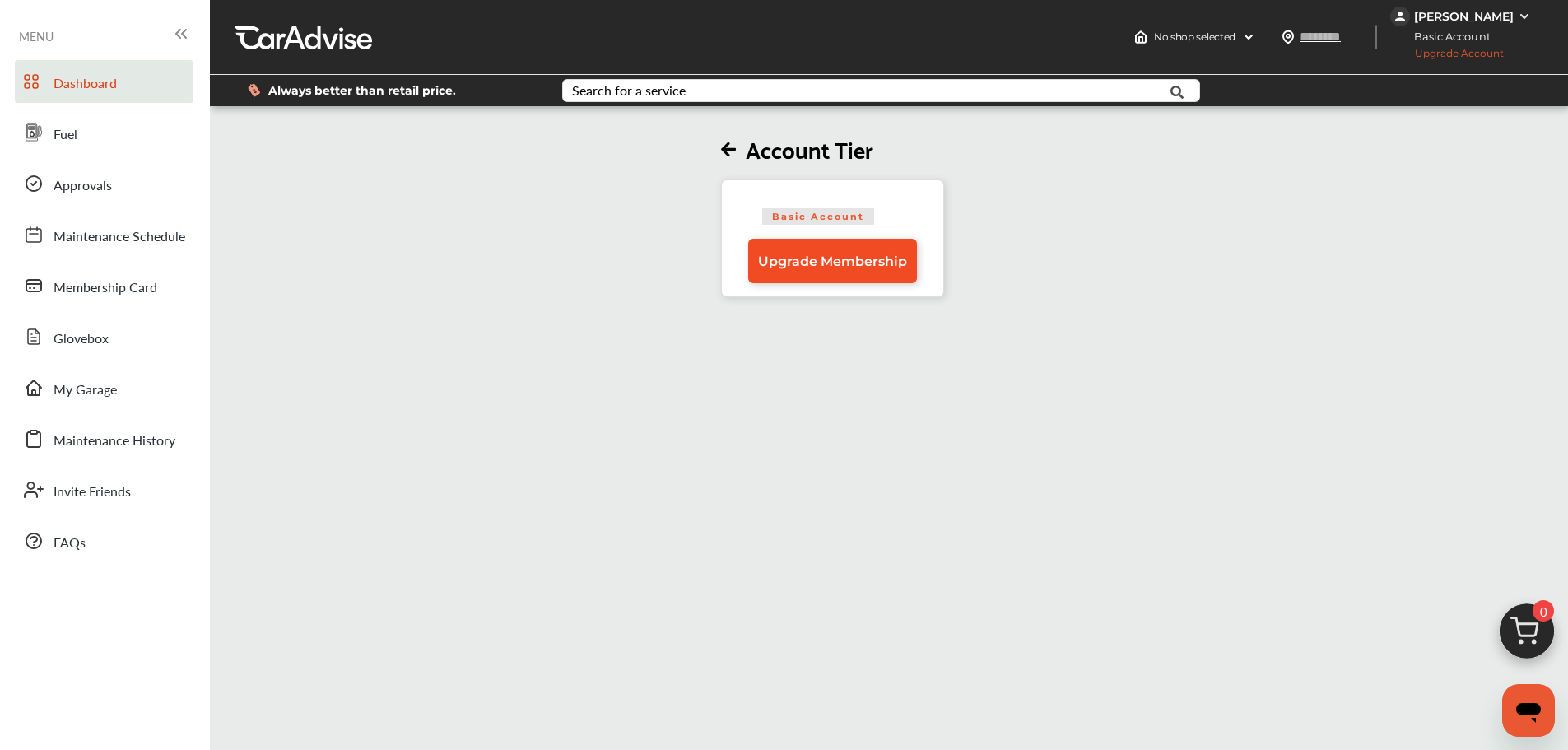
click at [869, 265] on span "Upgrade Membership" at bounding box center [832, 262] width 149 height 16
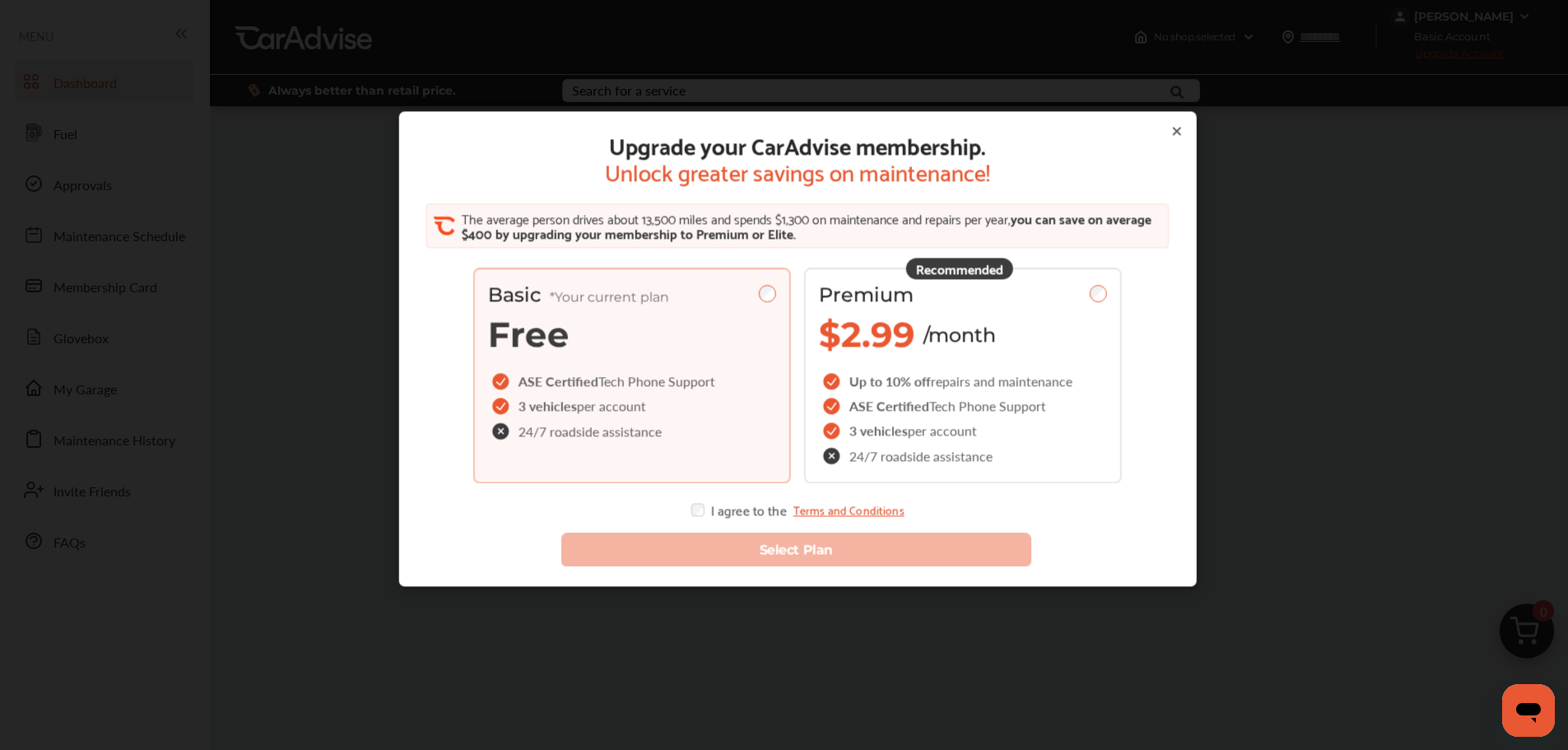
click at [1173, 133] on icon at bounding box center [1177, 132] width 7 height 7
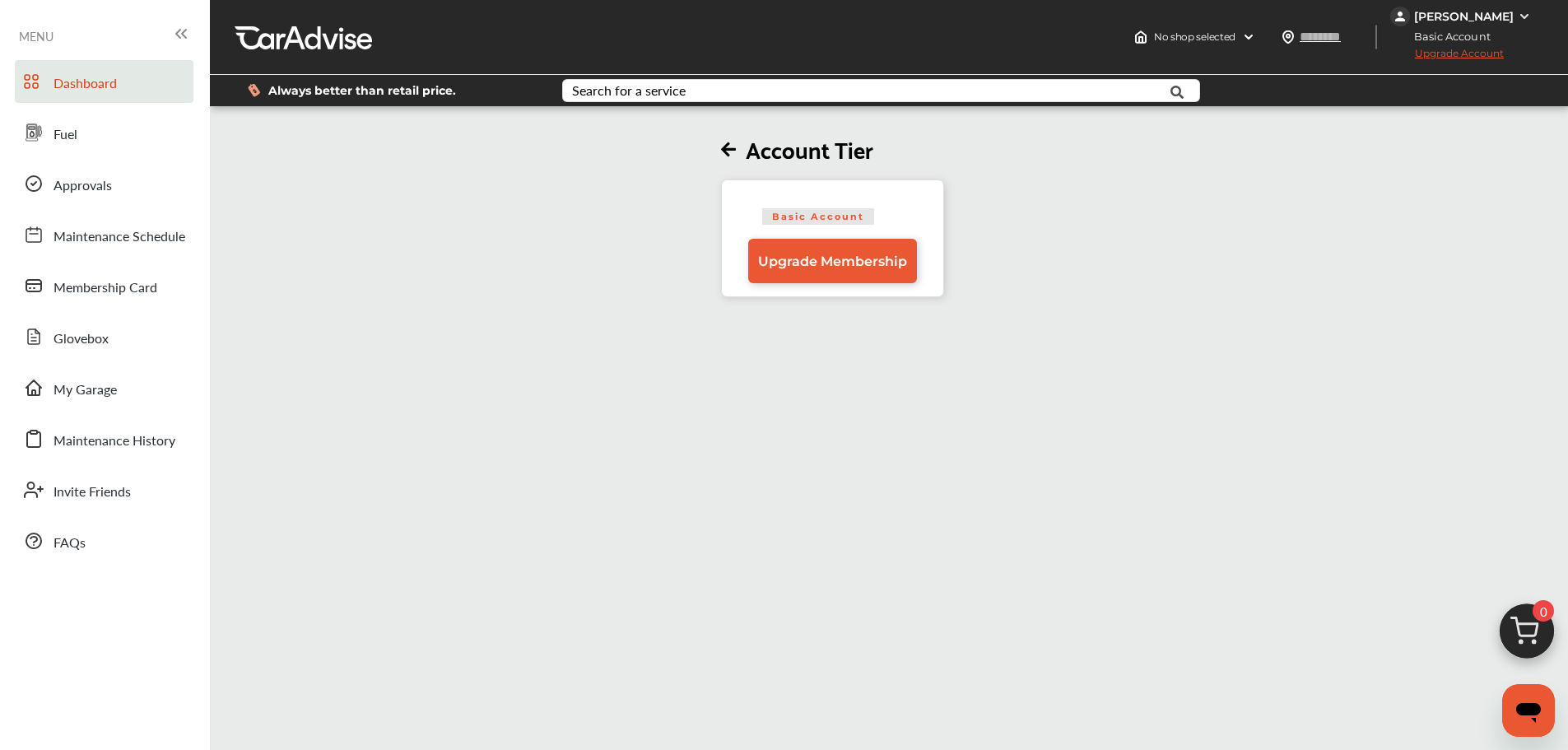
click at [732, 154] on icon at bounding box center [728, 151] width 15 height 18
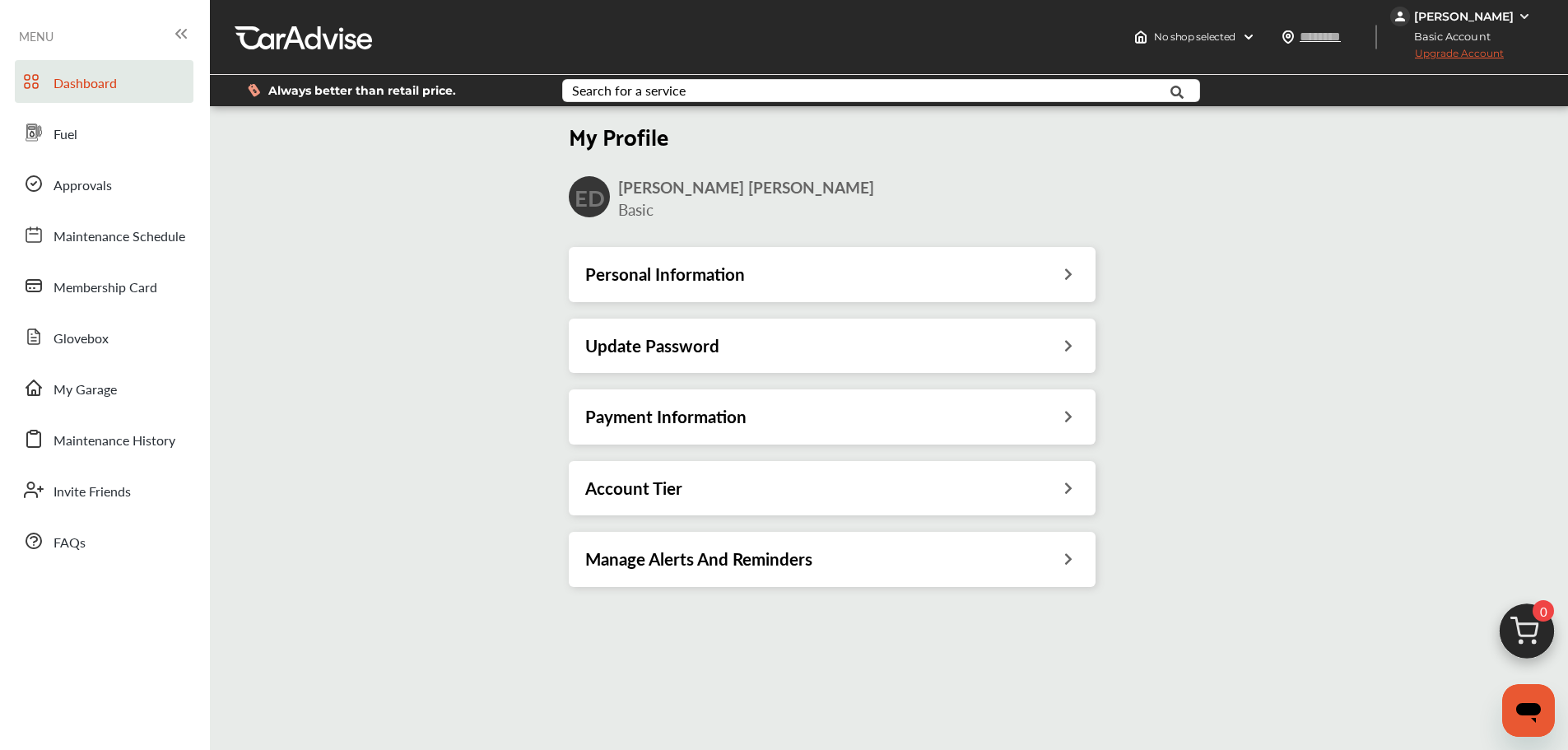
click at [631, 560] on h3 "Manage Alerts And Reminders" at bounding box center [699, 559] width 228 height 21
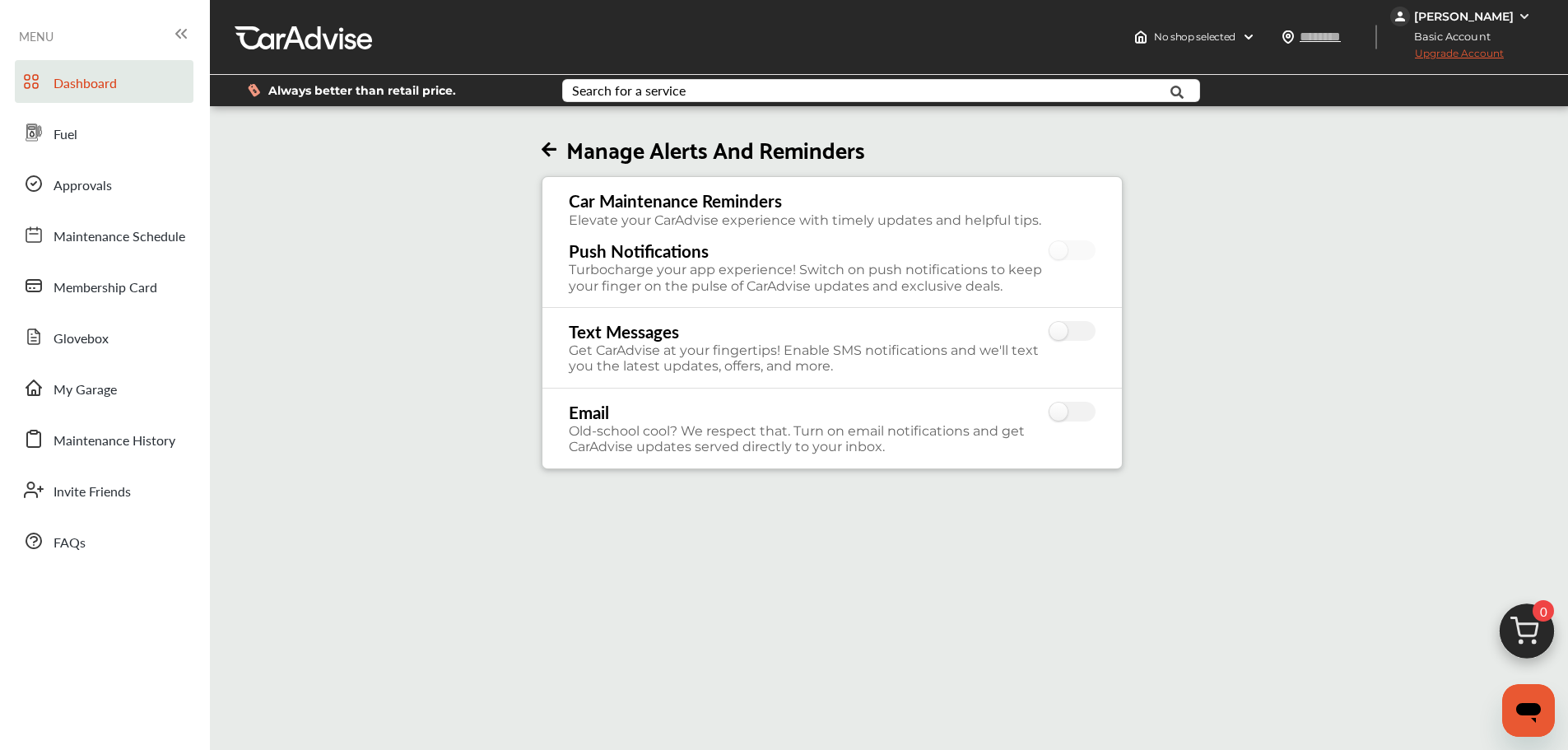
click at [553, 151] on icon at bounding box center [549, 151] width 15 height 18
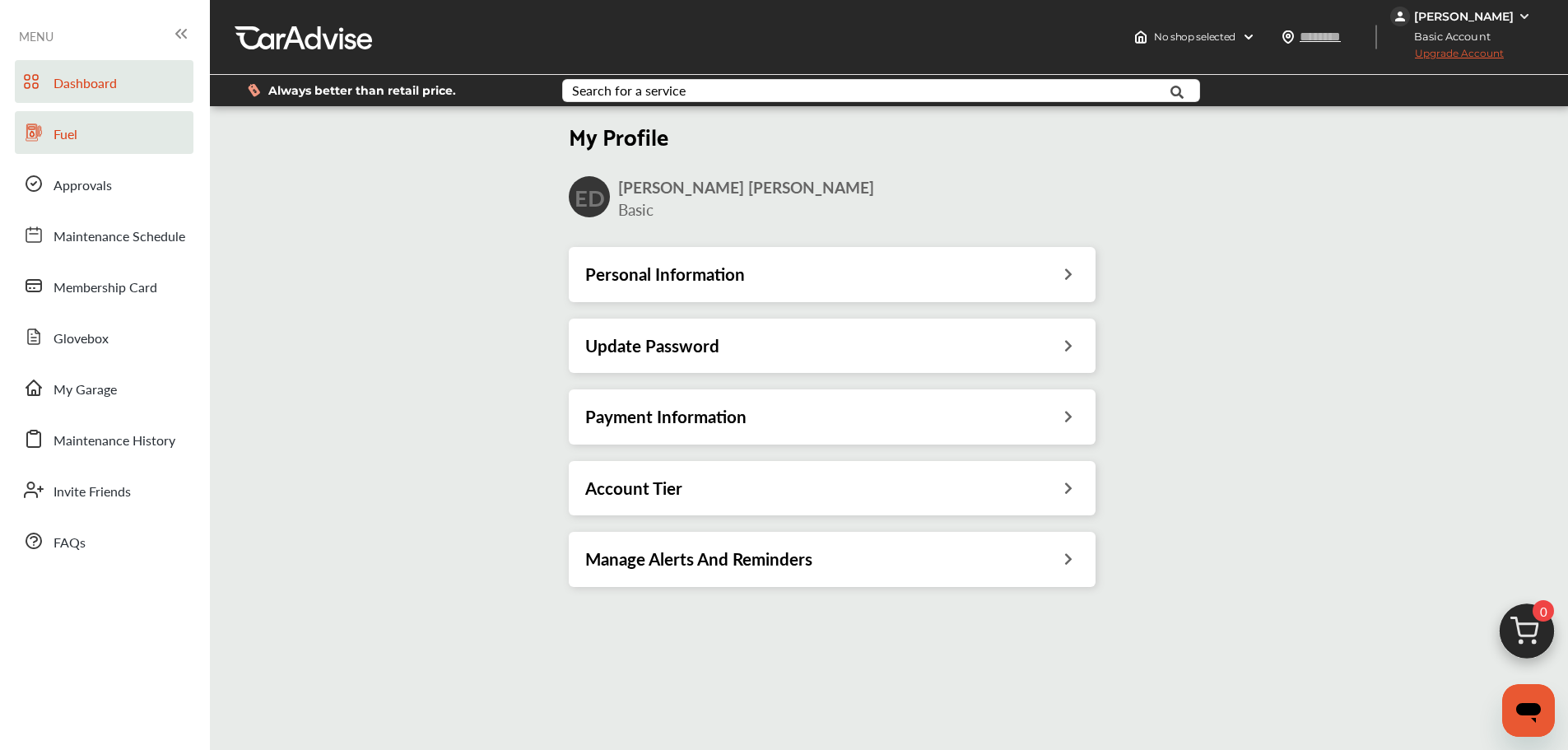
click at [112, 124] on link "Fuel" at bounding box center [104, 132] width 178 height 43
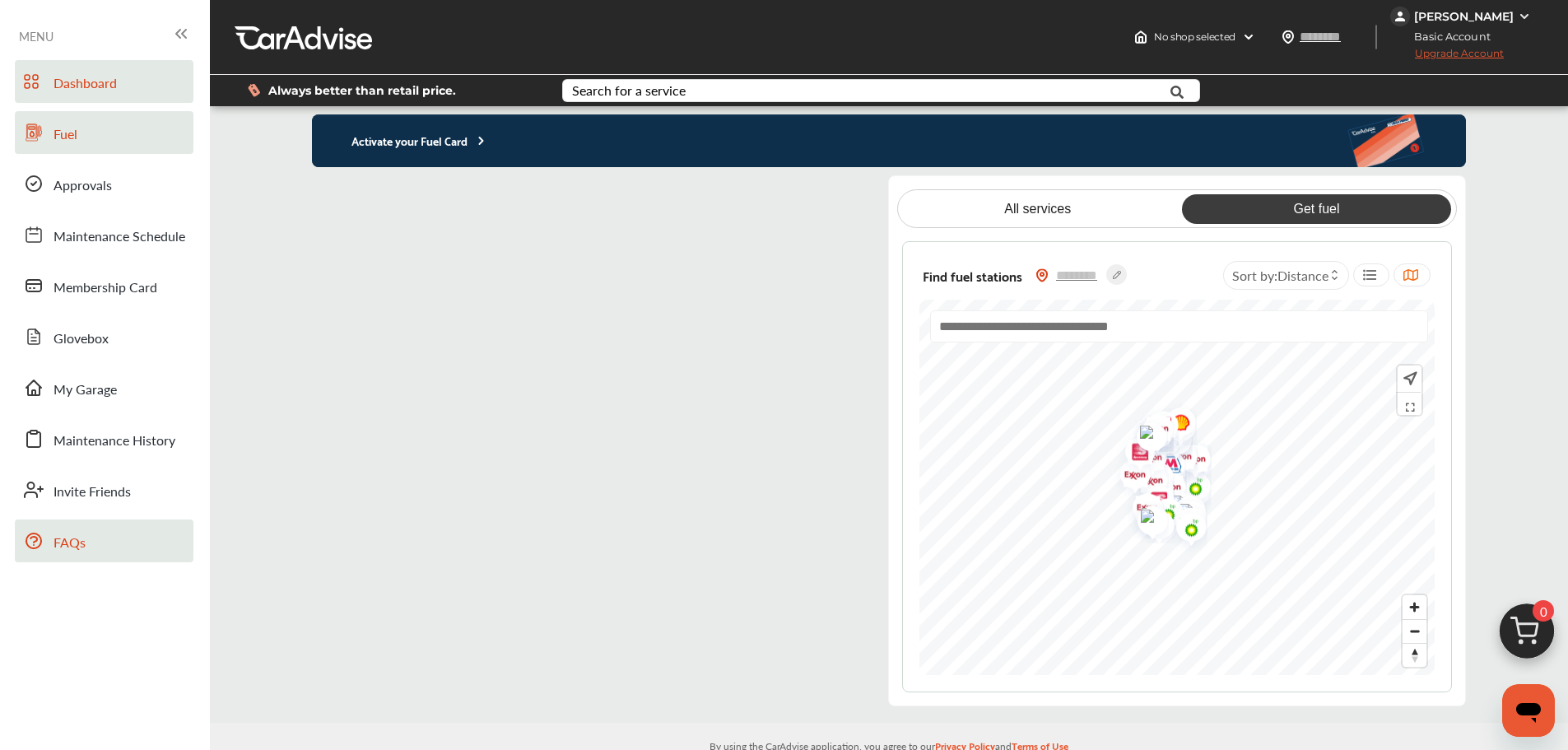
click at [89, 557] on link "FAQs" at bounding box center [104, 541] width 178 height 43
click at [466, 305] on flutter-view at bounding box center [587, 440] width 550 height 531
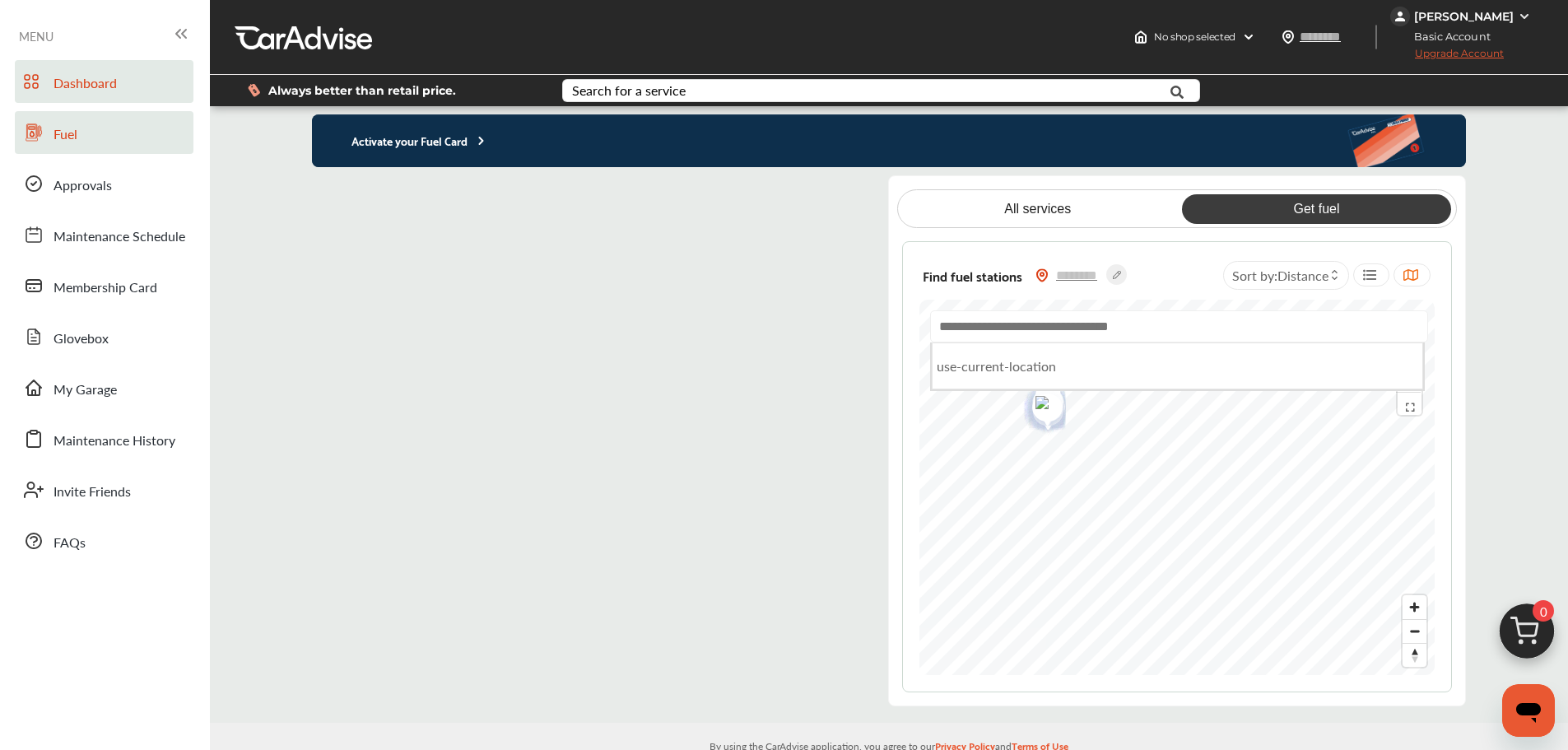
click at [1078, 326] on input "text" at bounding box center [1179, 326] width 498 height 32
type input "*****"
click at [1105, 495] on img "Map marker" at bounding box center [1098, 501] width 44 height 52
click at [346, 305] on flutter-view at bounding box center [587, 440] width 550 height 531
click at [724, 235] on flutter-view at bounding box center [587, 440] width 550 height 531
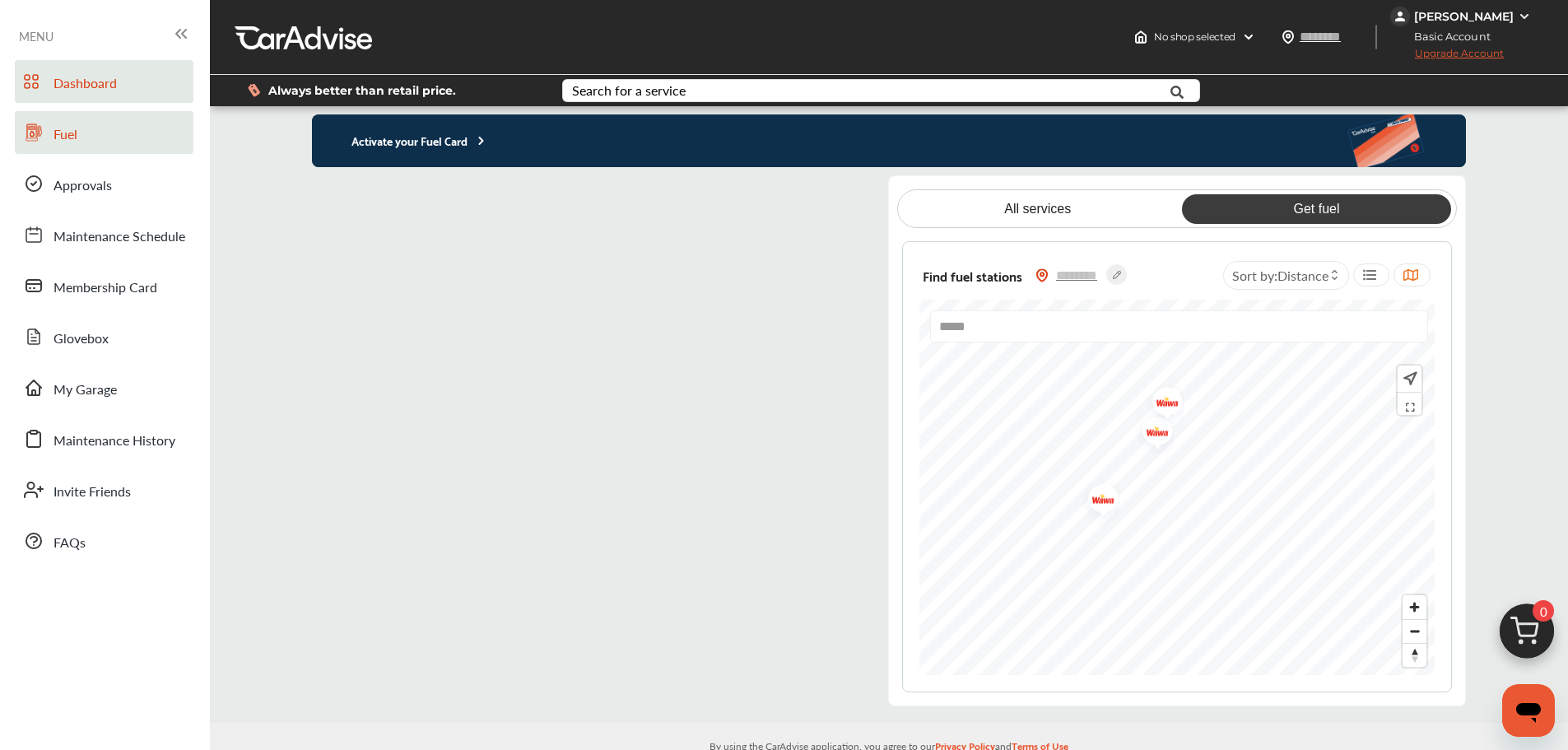
click at [600, 436] on flutter-view at bounding box center [587, 440] width 550 height 531
click at [819, 424] on flutter-view at bounding box center [587, 440] width 550 height 531
click at [546, 463] on flutter-view at bounding box center [587, 440] width 550 height 531
click at [825, 428] on flutter-view at bounding box center [587, 440] width 550 height 531
click at [828, 548] on flutter-view at bounding box center [587, 440] width 550 height 531
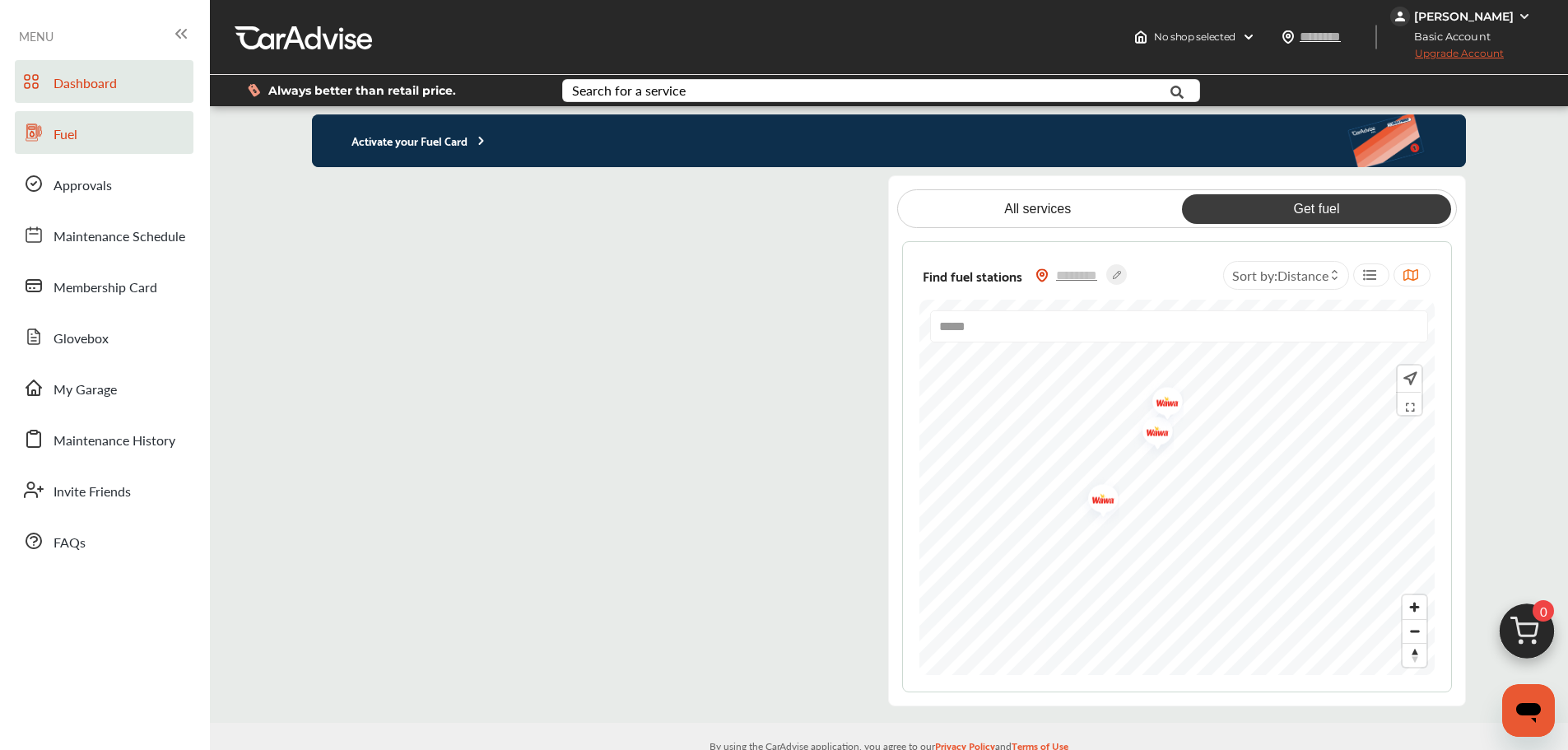
click at [821, 544] on flutter-view at bounding box center [587, 440] width 550 height 531
click at [821, 609] on flutter-view at bounding box center [587, 440] width 550 height 531
click at [826, 605] on flutter-view at bounding box center [587, 440] width 550 height 531
click at [821, 546] on flutter-view at bounding box center [587, 440] width 550 height 531
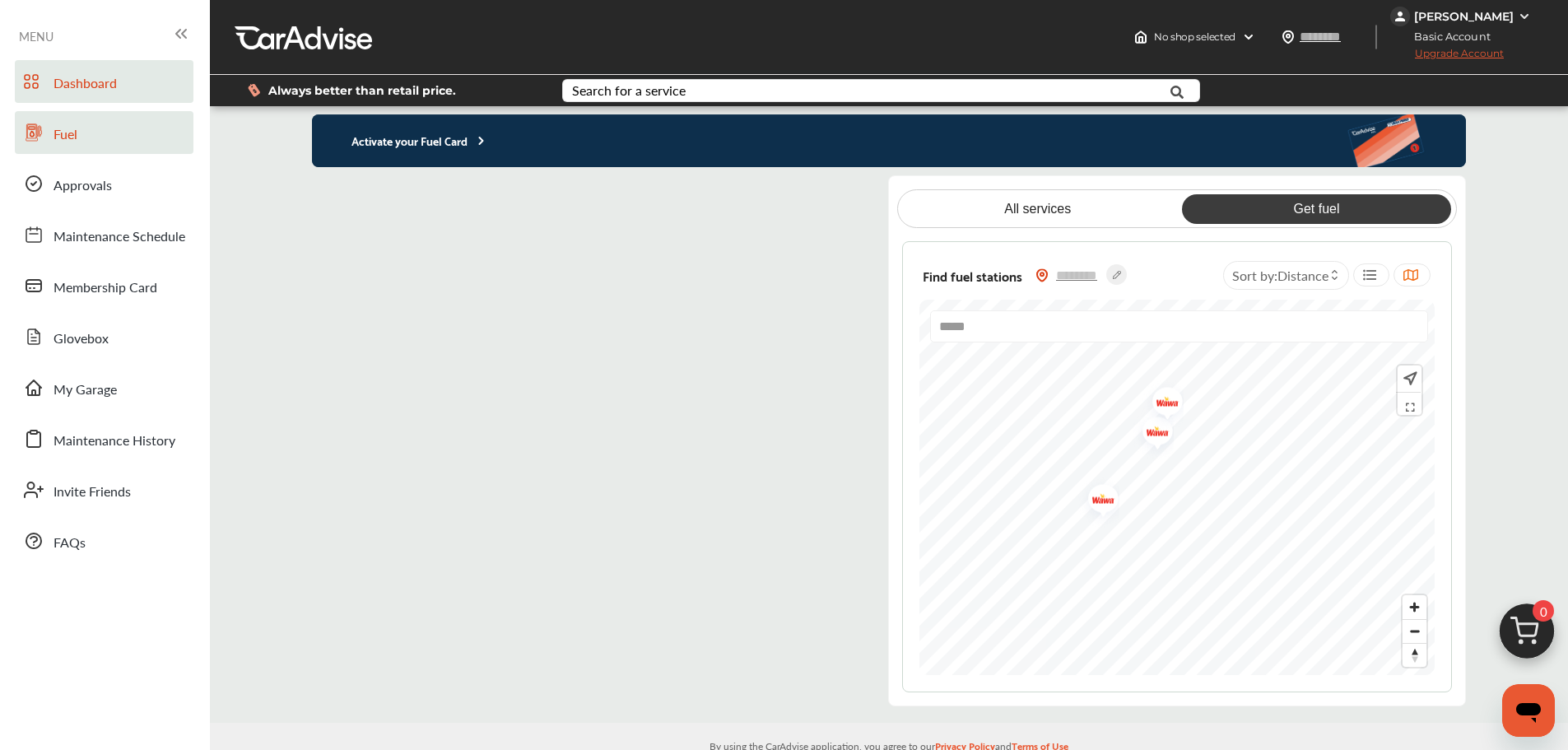
click at [825, 606] on flutter-view at bounding box center [587, 440] width 550 height 531
click at [832, 660] on flutter-view at bounding box center [587, 440] width 550 height 531
click at [822, 661] on flutter-view at bounding box center [587, 440] width 550 height 531
click at [822, 607] on flutter-view at bounding box center [587, 440] width 550 height 531
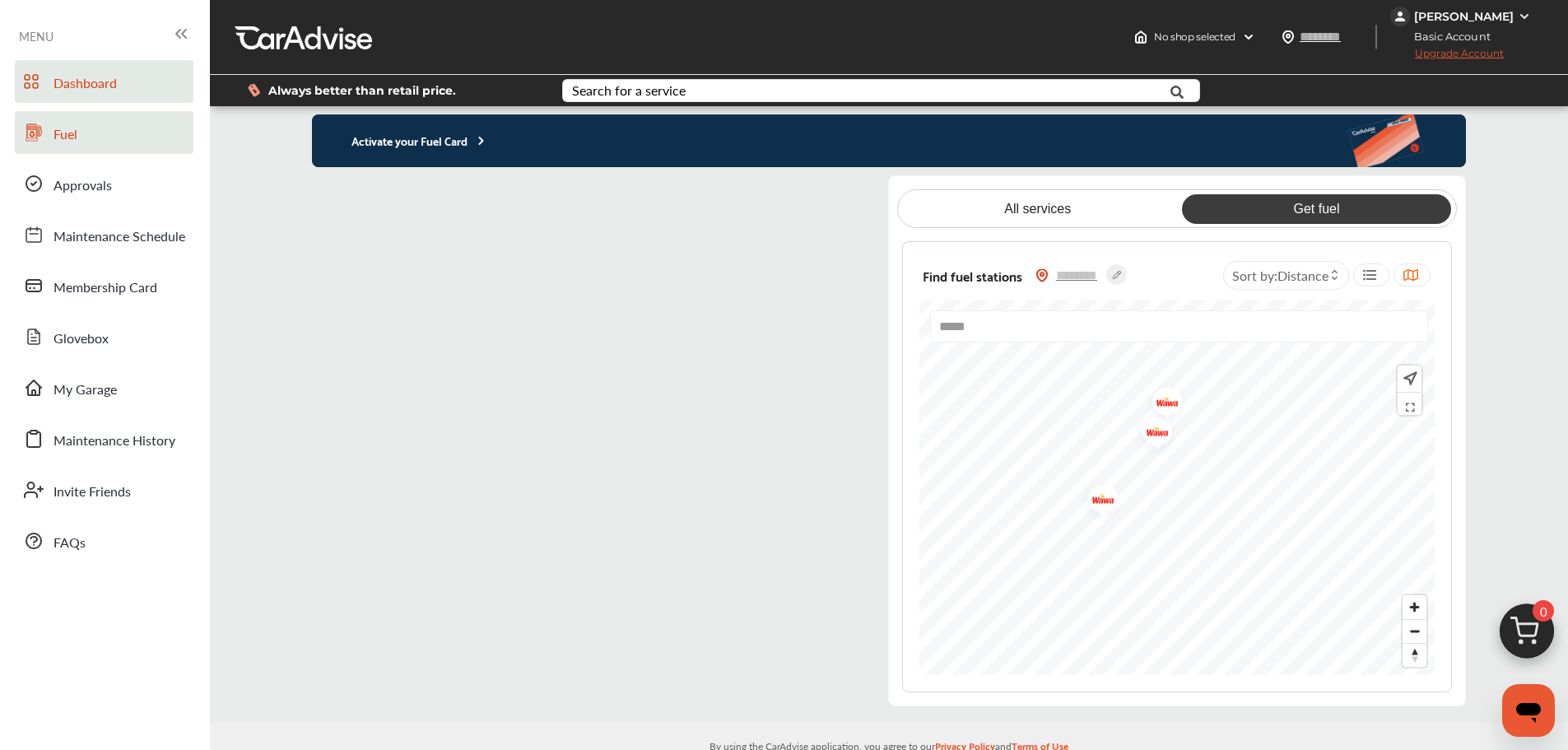
click at [634, 261] on flutter-view at bounding box center [587, 440] width 550 height 531
